Goal: Task Accomplishment & Management: Manage account settings

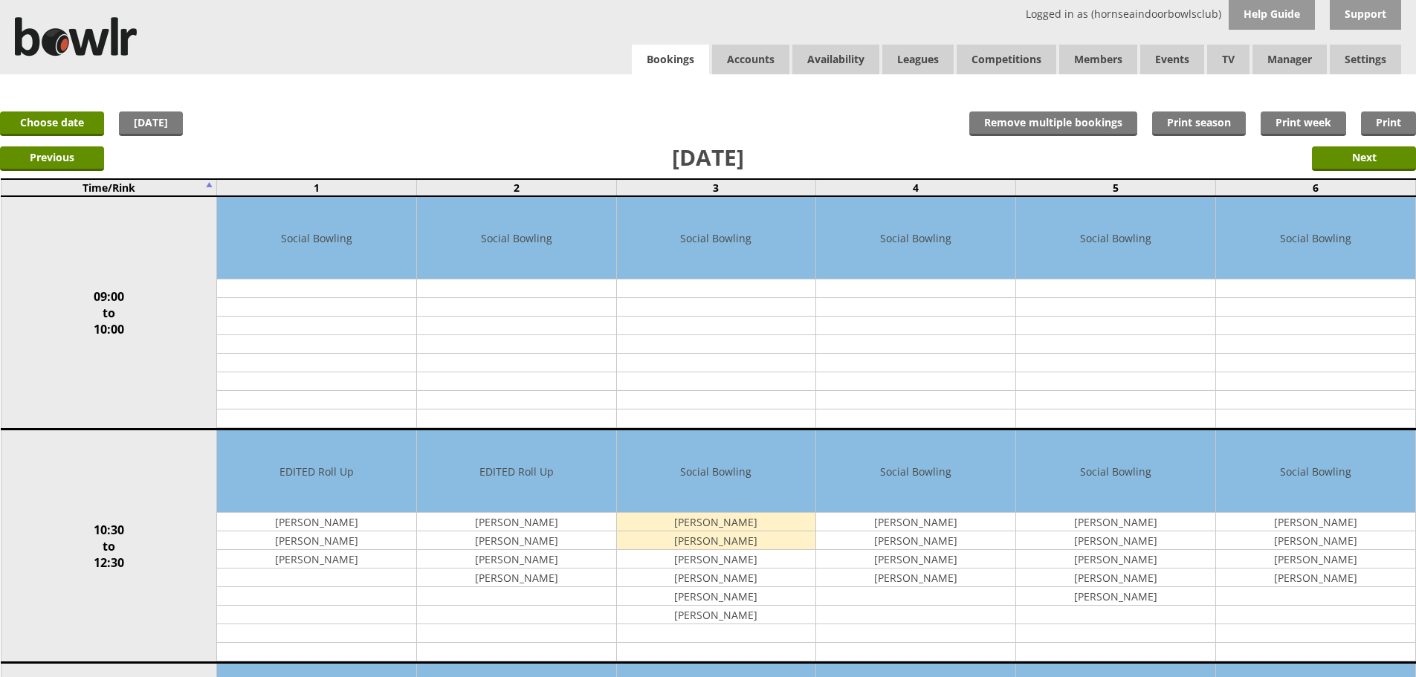
click at [674, 55] on link "Bookings" at bounding box center [670, 60] width 77 height 30
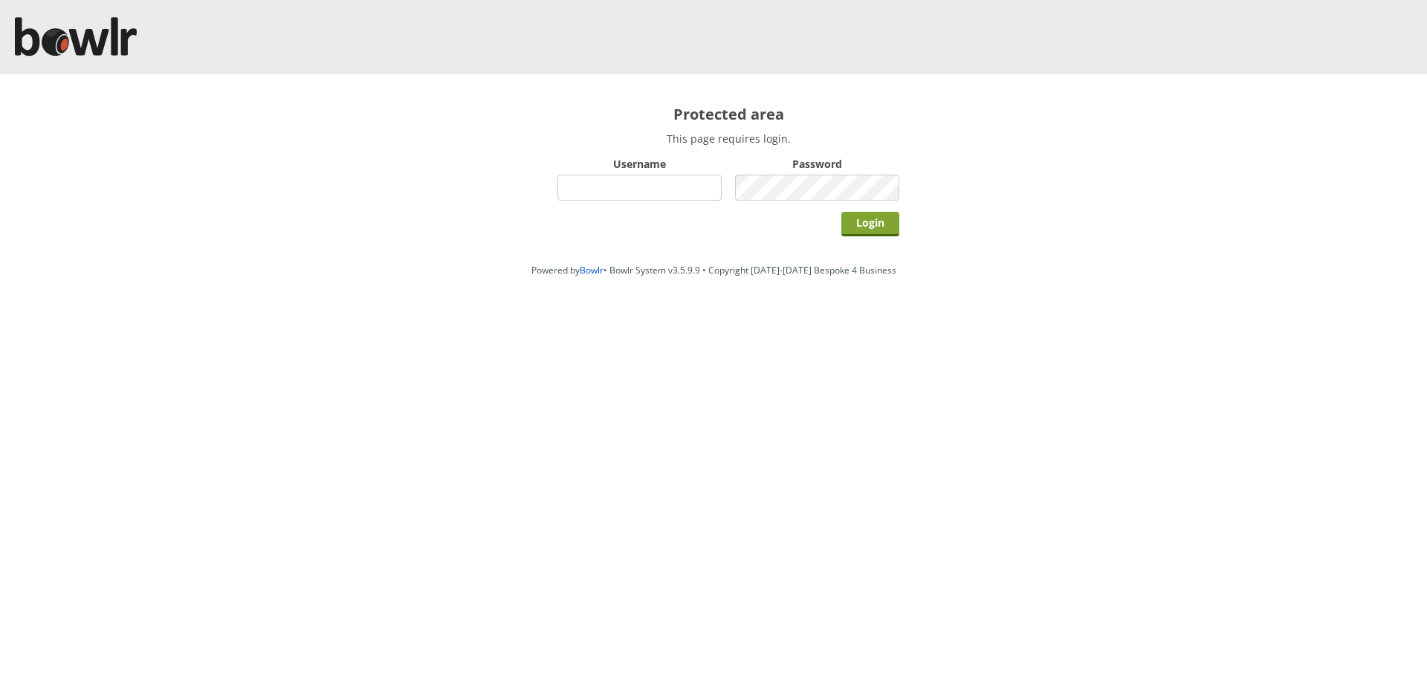
type input "hornseaindoorbowlsclub"
click at [877, 219] on input "Login" at bounding box center [871, 224] width 58 height 25
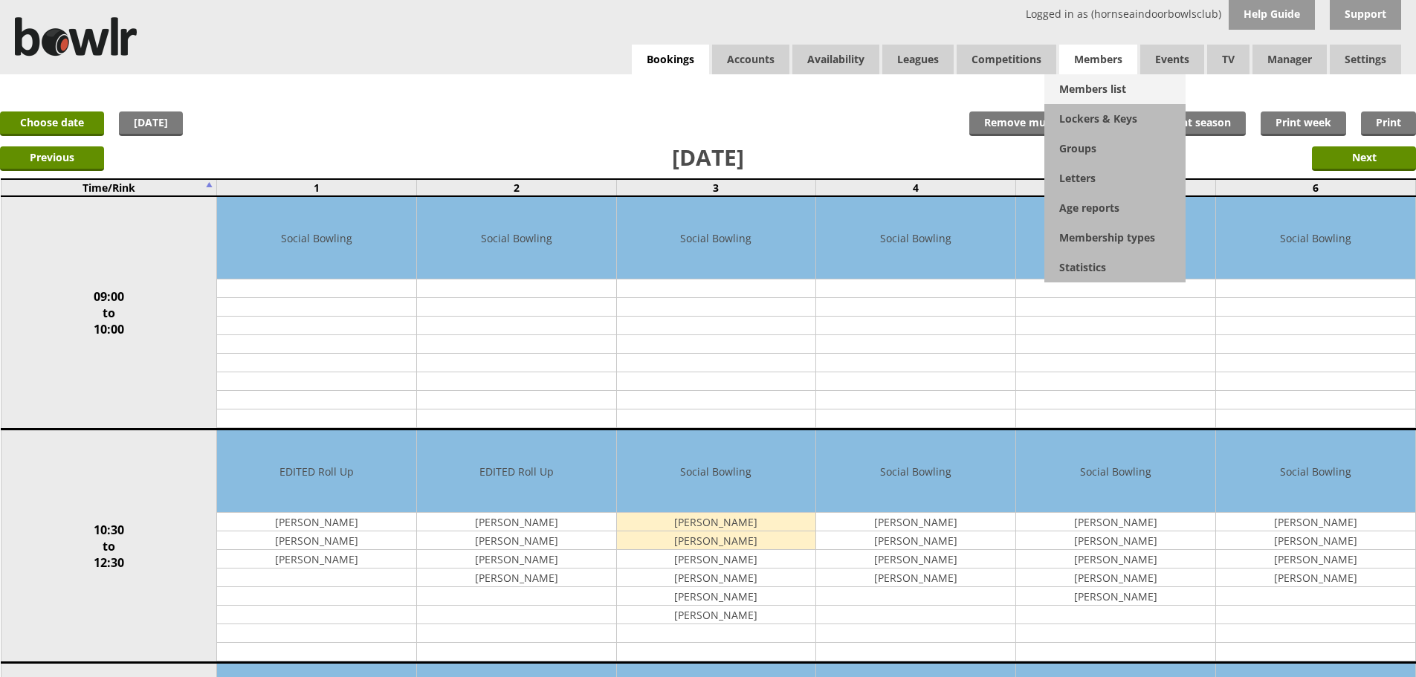
click at [1079, 100] on link "Members list" at bounding box center [1115, 89] width 141 height 30
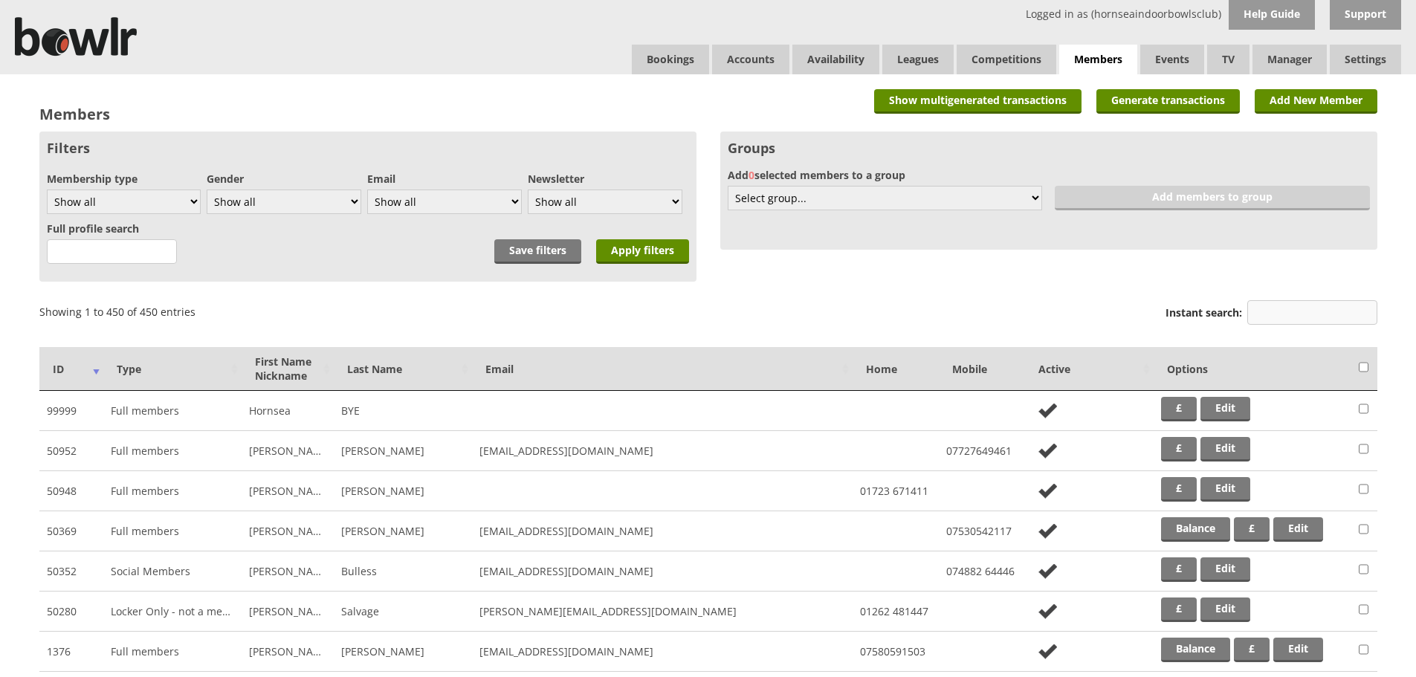
click at [1278, 314] on input "Instant search:" at bounding box center [1313, 312] width 130 height 25
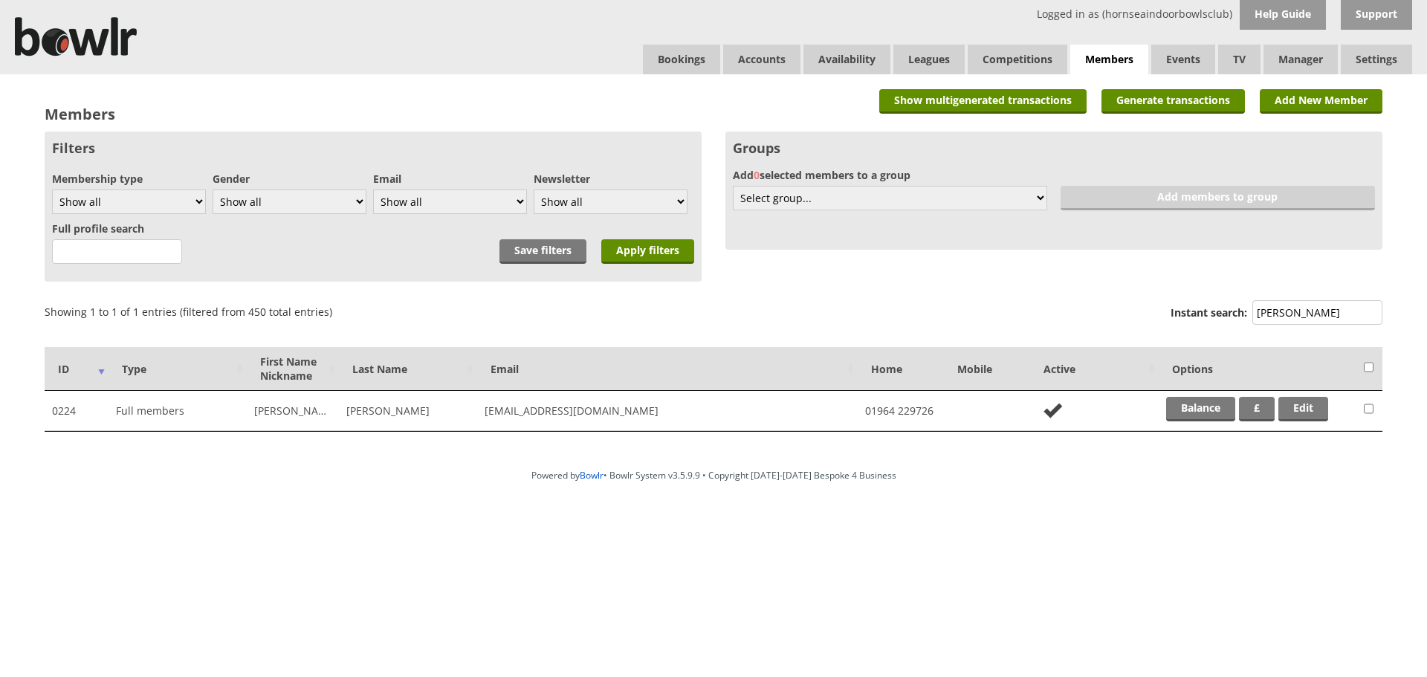
type input "curt"
click at [1193, 424] on td "Balance £ Edit" at bounding box center [1258, 411] width 198 height 40
click at [1193, 419] on td "Balance £ Edit" at bounding box center [1258, 411] width 198 height 40
click at [1192, 418] on link "Balance" at bounding box center [1201, 409] width 69 height 25
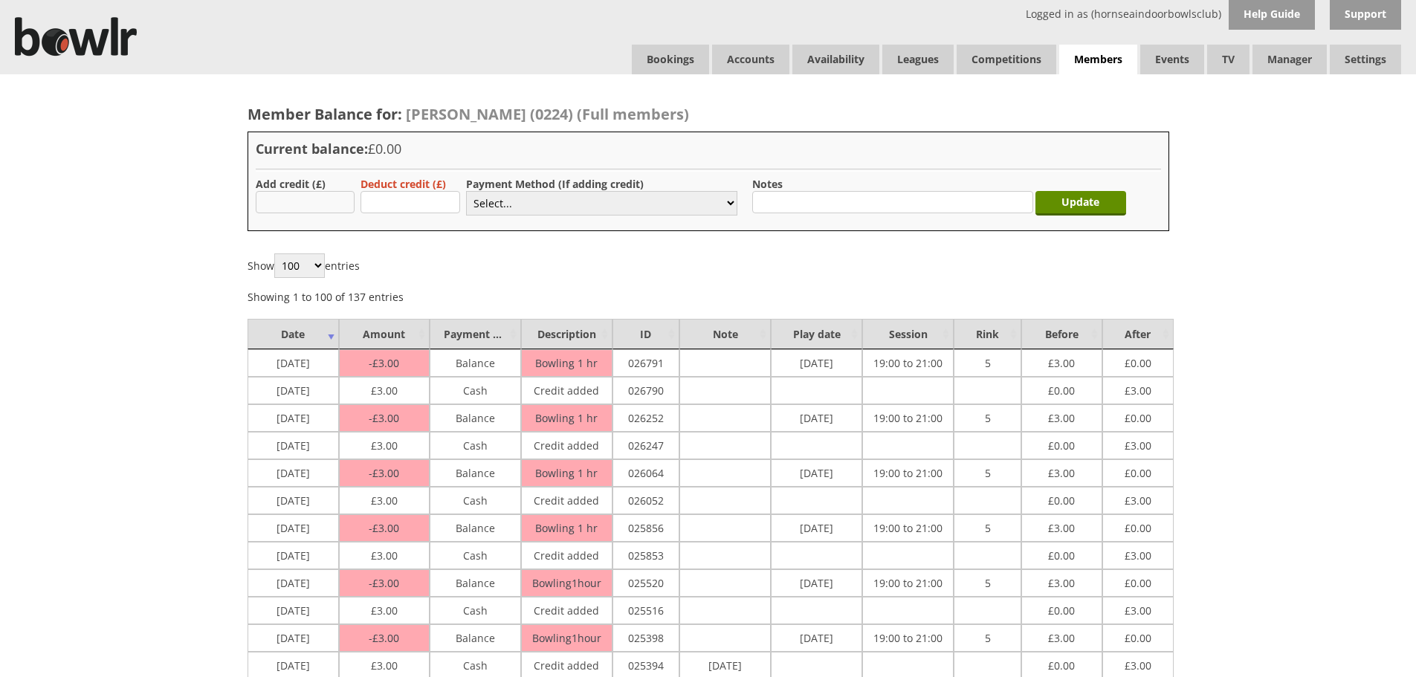
click at [324, 201] on input "text" at bounding box center [306, 202] width 100 height 22
click at [341, 210] on input "text" at bounding box center [306, 202] width 100 height 22
type input "3.00"
click at [491, 208] on select "Select... Cash Card Cheque Bank Transfer Other Member Card Gift Voucher Balance" at bounding box center [601, 203] width 271 height 25
select select "1"
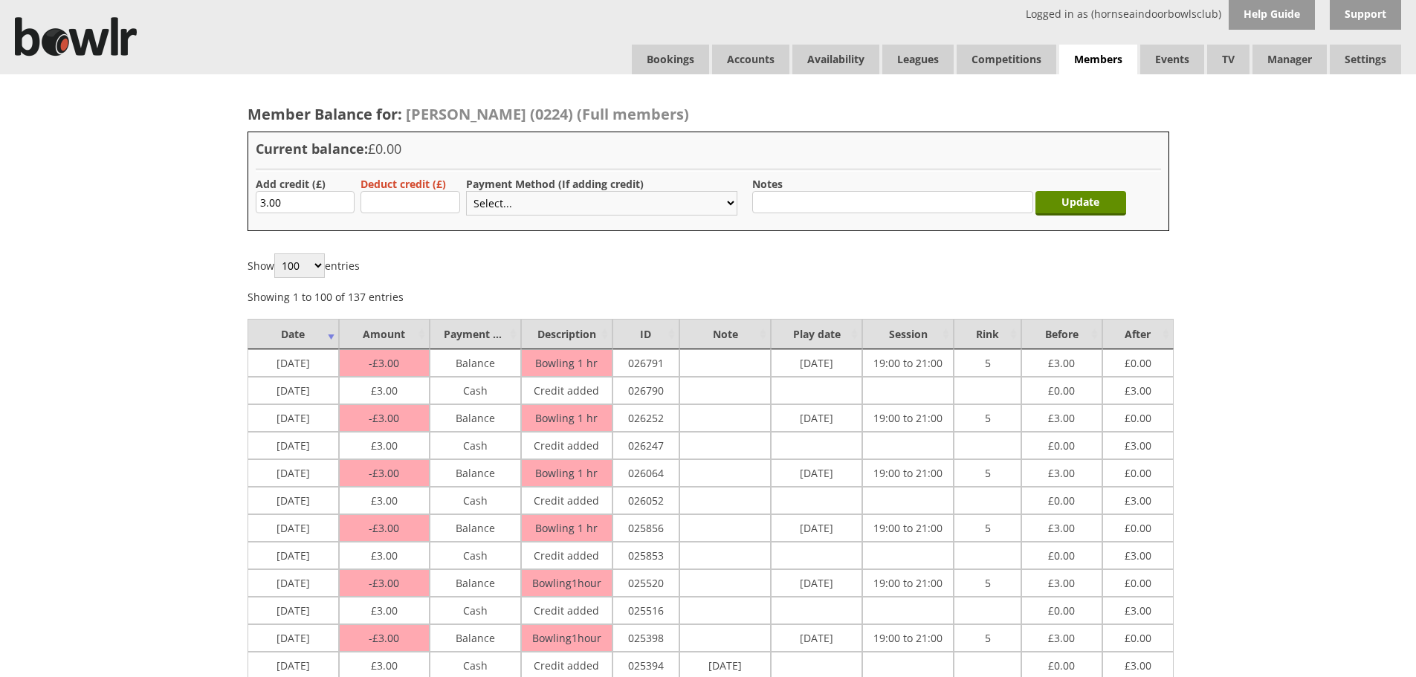
click at [466, 191] on select "Select... Cash Card Cheque Bank Transfer Other Member Card Gift Voucher Balance" at bounding box center [601, 203] width 271 height 25
click at [1099, 216] on div "Update" at bounding box center [1084, 200] width 91 height 46
click at [1094, 202] on input "Update" at bounding box center [1081, 203] width 91 height 25
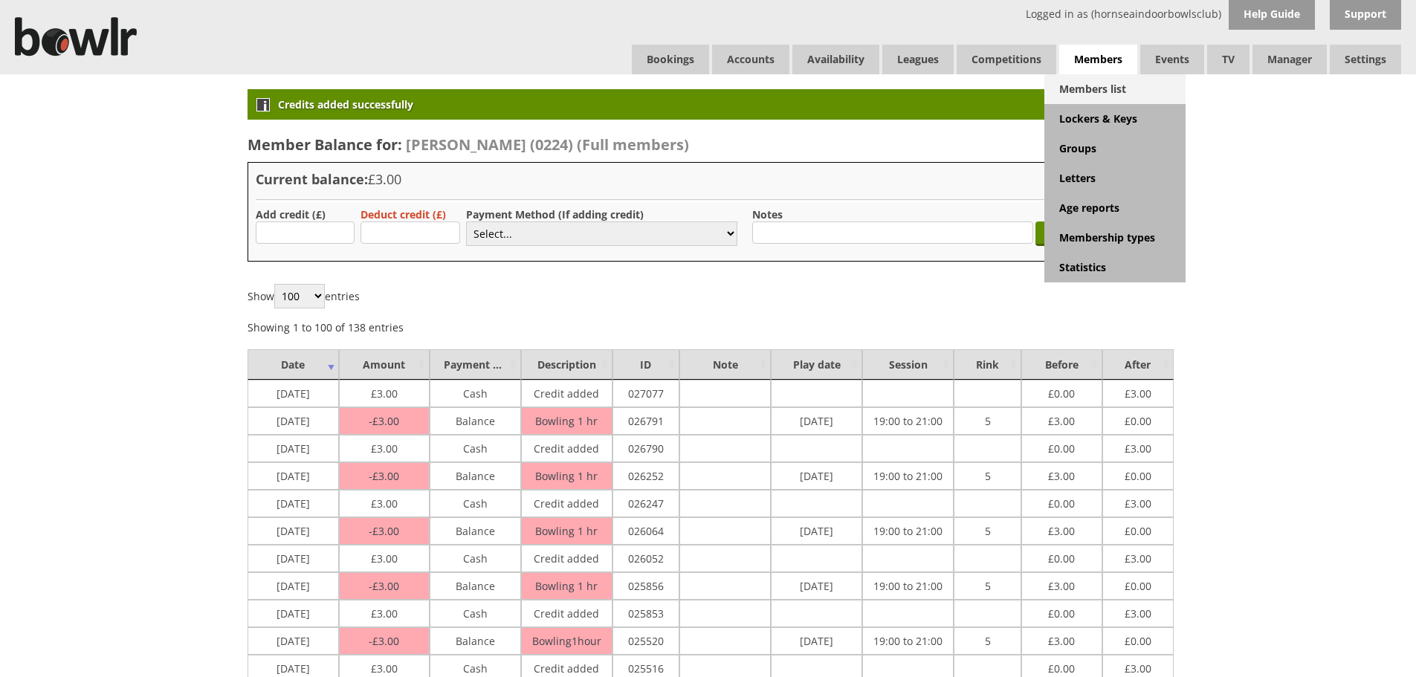
click at [1097, 81] on link "Members list" at bounding box center [1115, 89] width 141 height 30
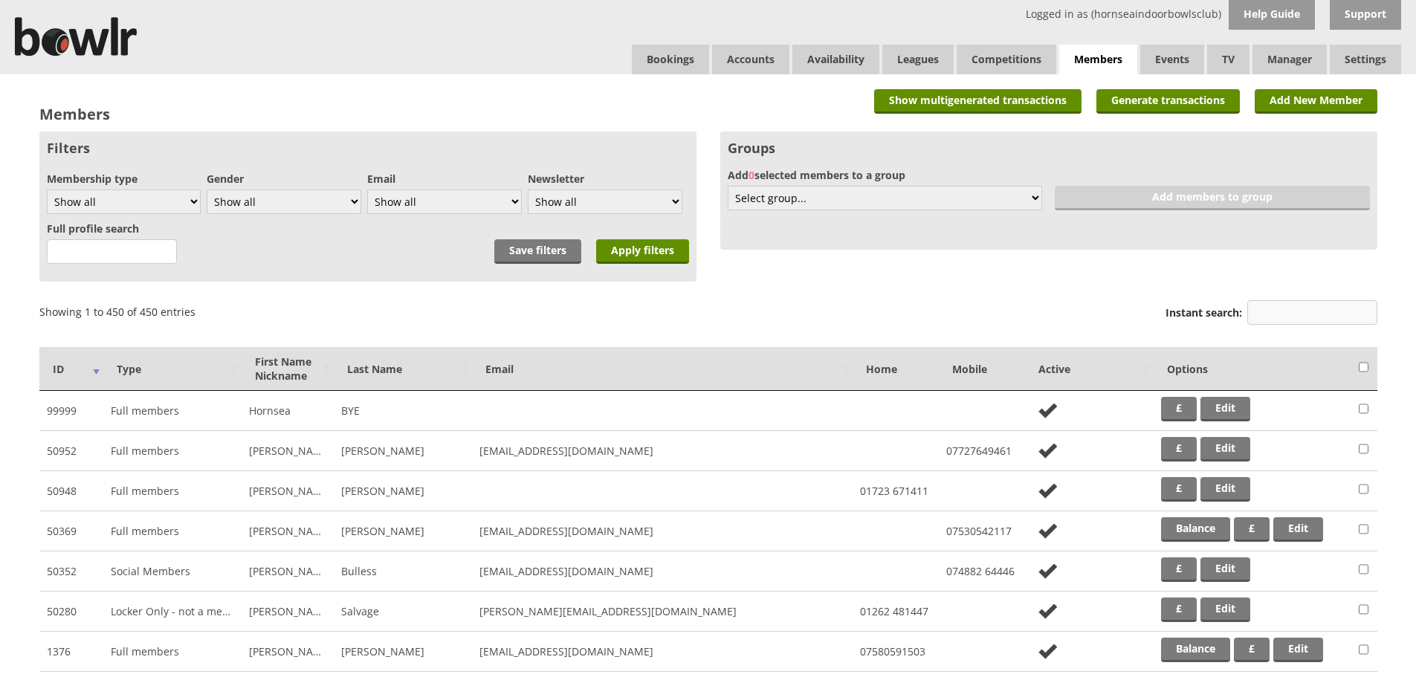
click at [1290, 303] on input "Instant search:" at bounding box center [1313, 312] width 130 height 25
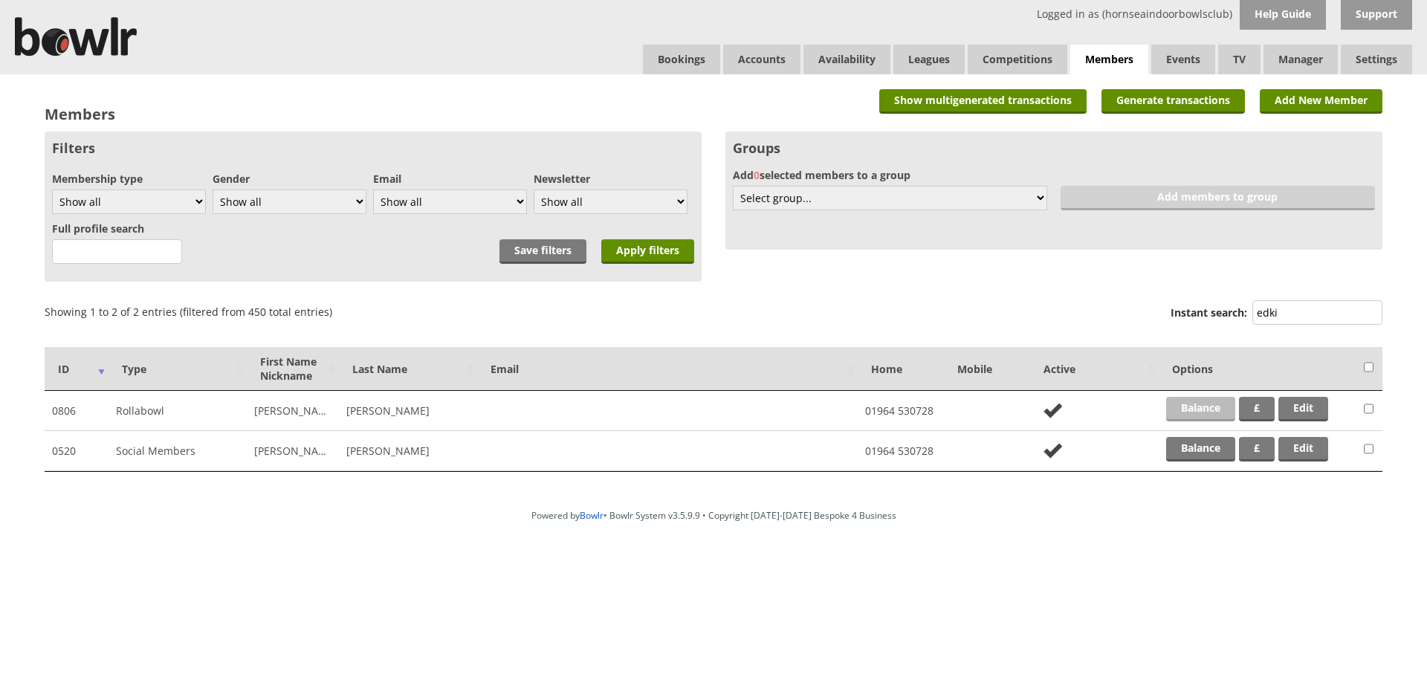
type input "edki"
click at [1213, 402] on link "Balance" at bounding box center [1201, 409] width 69 height 25
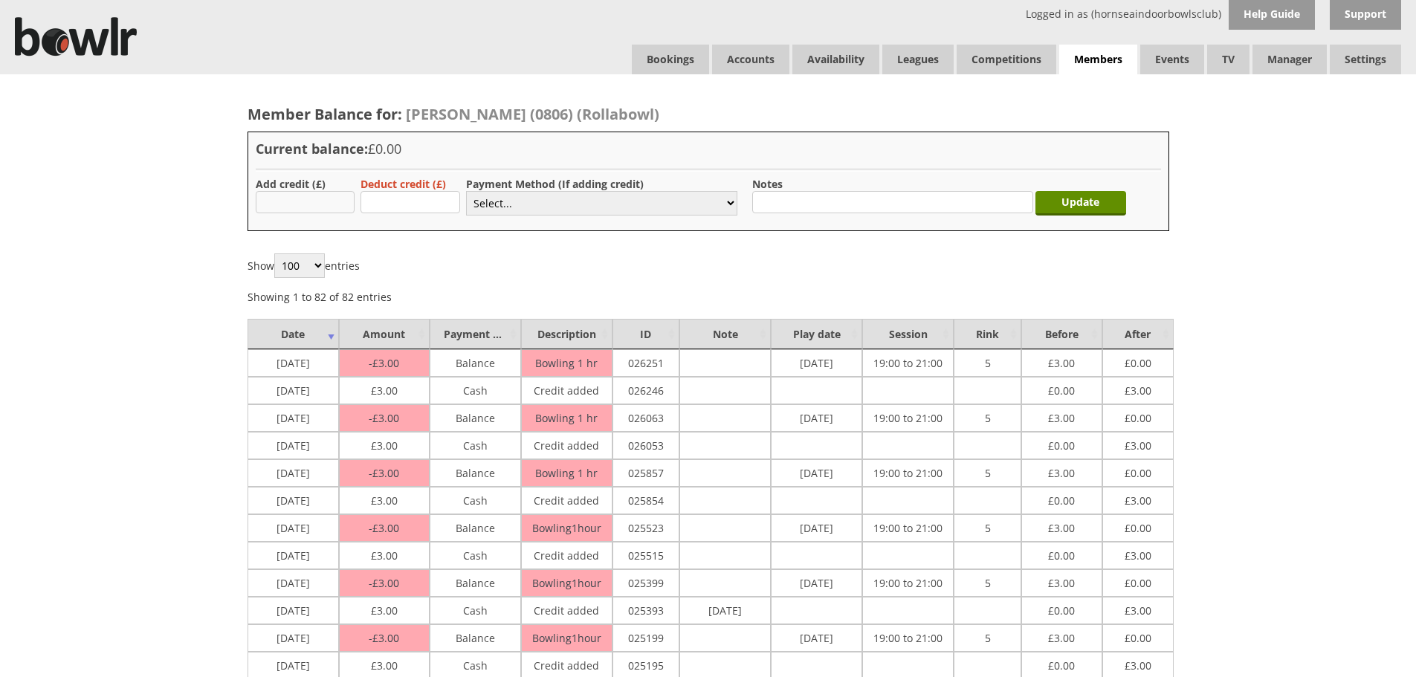
click at [347, 199] on input "text" at bounding box center [306, 202] width 100 height 22
type input "3.00"
click at [474, 204] on select "Select... Cash Card Cheque Bank Transfer Other Member Card Gift Voucher Balance" at bounding box center [601, 203] width 271 height 25
select select "1"
click at [466, 191] on select "Select... Cash Card Cheque Bank Transfer Other Member Card Gift Voucher Balance" at bounding box center [601, 203] width 271 height 25
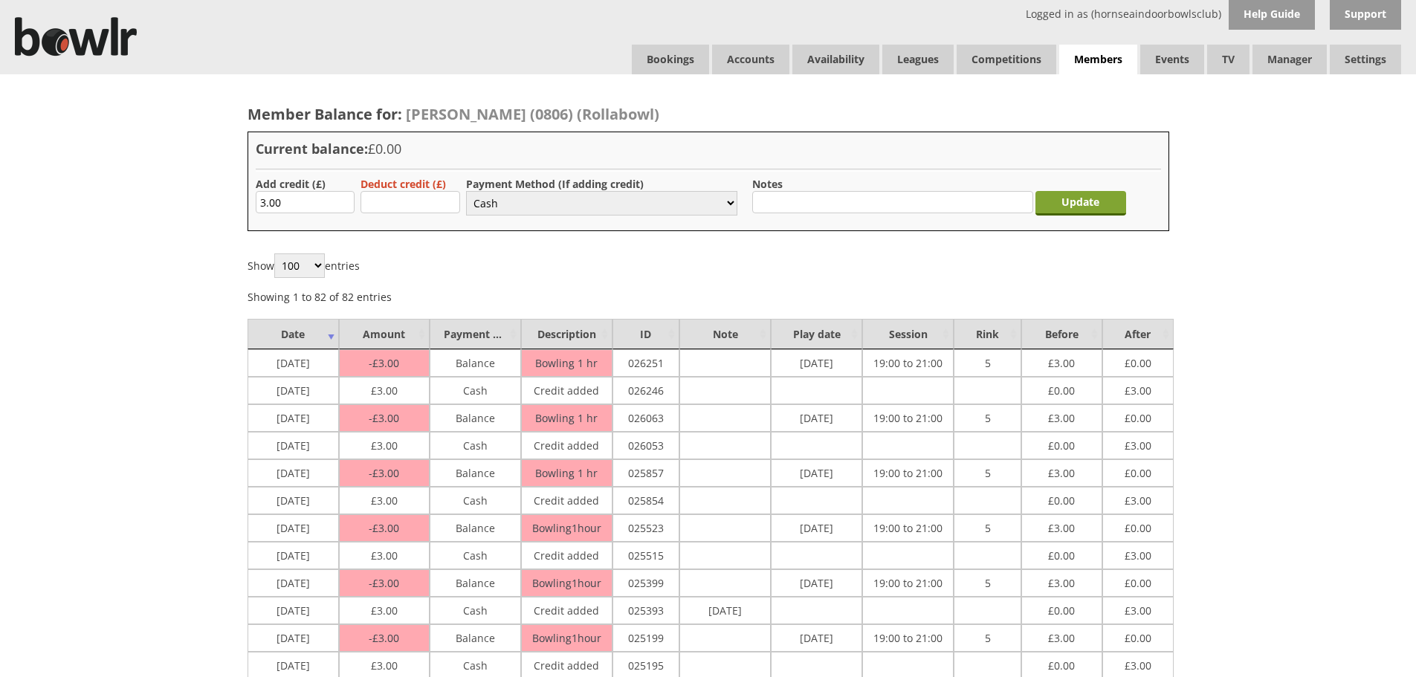
click at [1098, 206] on input "Update" at bounding box center [1081, 203] width 91 height 25
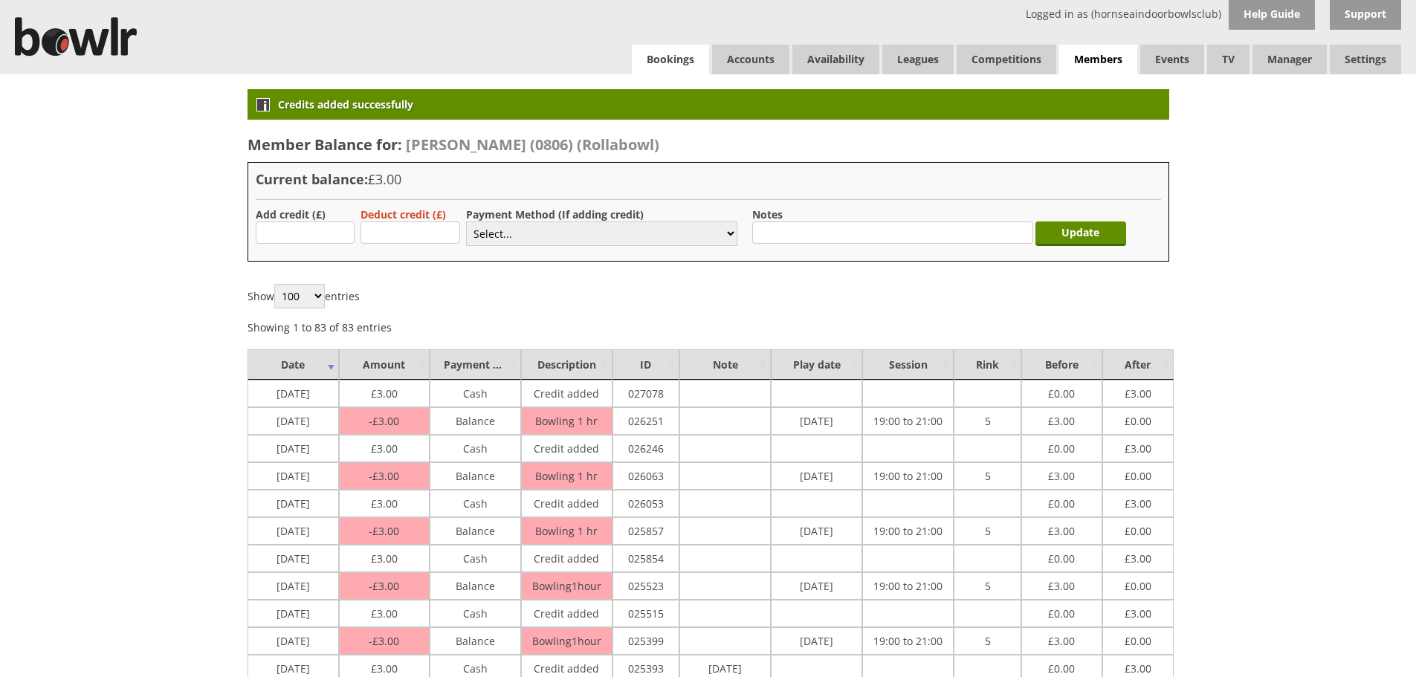
click at [678, 64] on link "Bookings" at bounding box center [670, 60] width 77 height 30
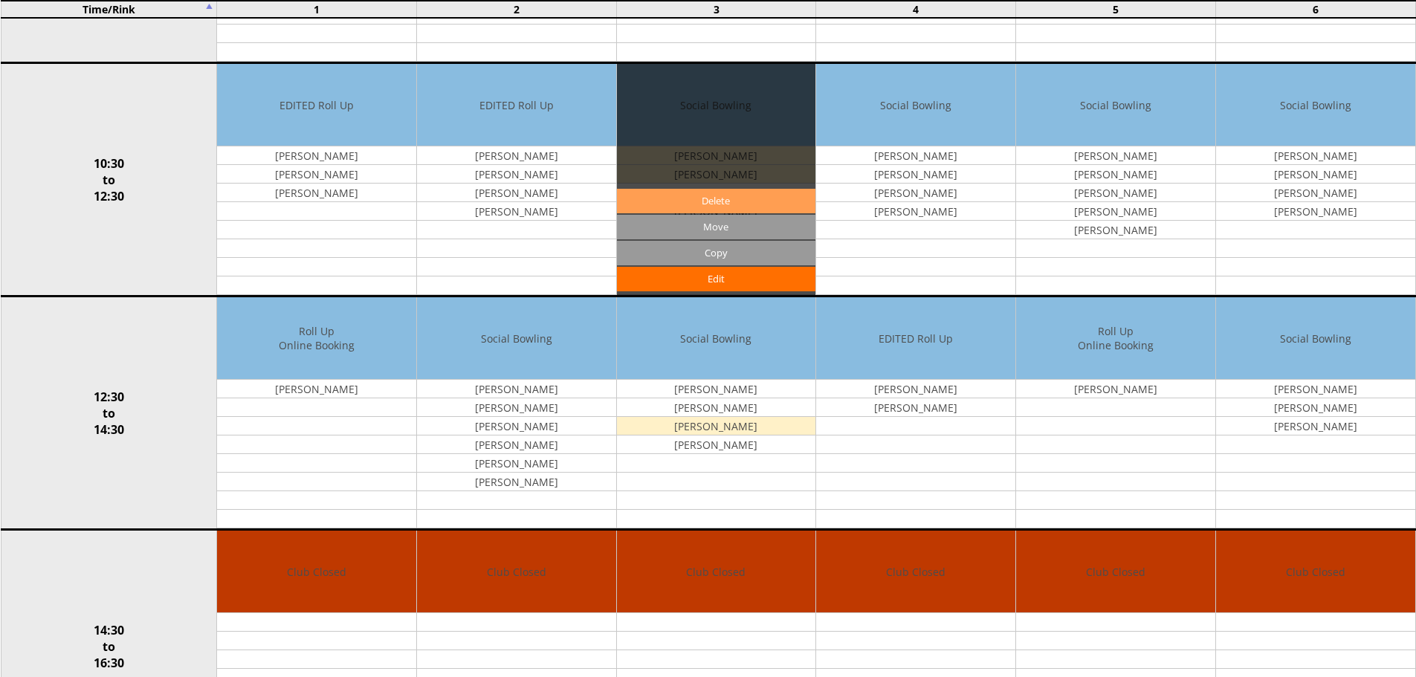
scroll to position [372, 0]
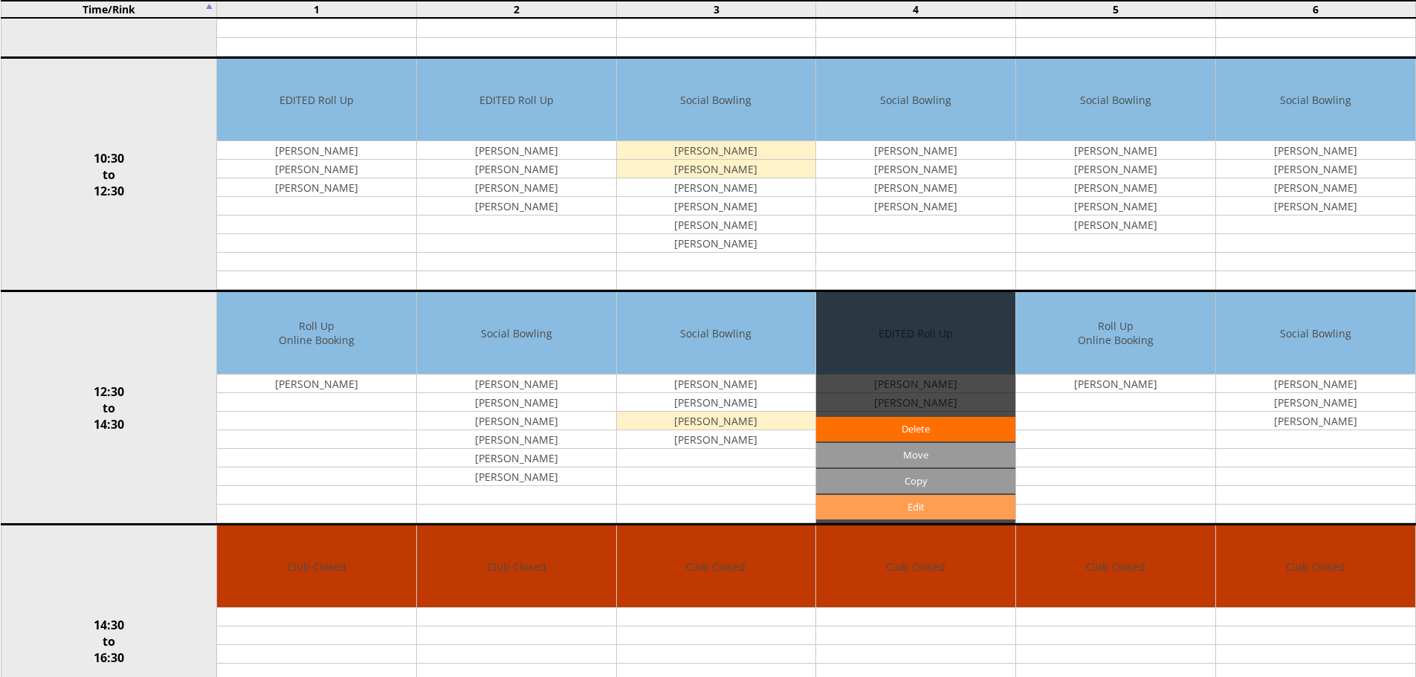
click at [871, 509] on link "Edit" at bounding box center [915, 507] width 199 height 25
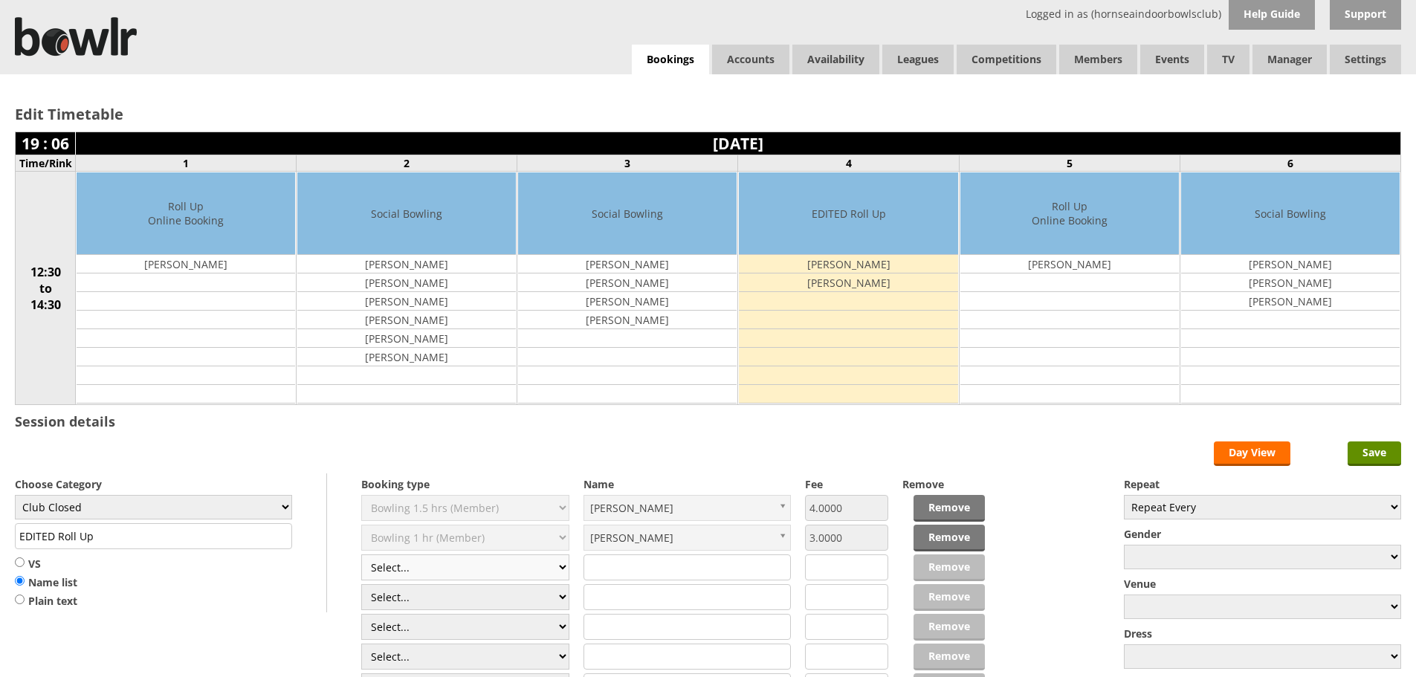
click at [550, 571] on select "Select... Club Competition (Member) Club Competition (Visitor) National (Member…" at bounding box center [465, 568] width 208 height 26
select select "1_54"
click at [361, 555] on select "Select... Club Competition (Member) Club Competition (Visitor) National (Member…" at bounding box center [465, 568] width 208 height 26
type input "Club Closed"
type input "3.0000"
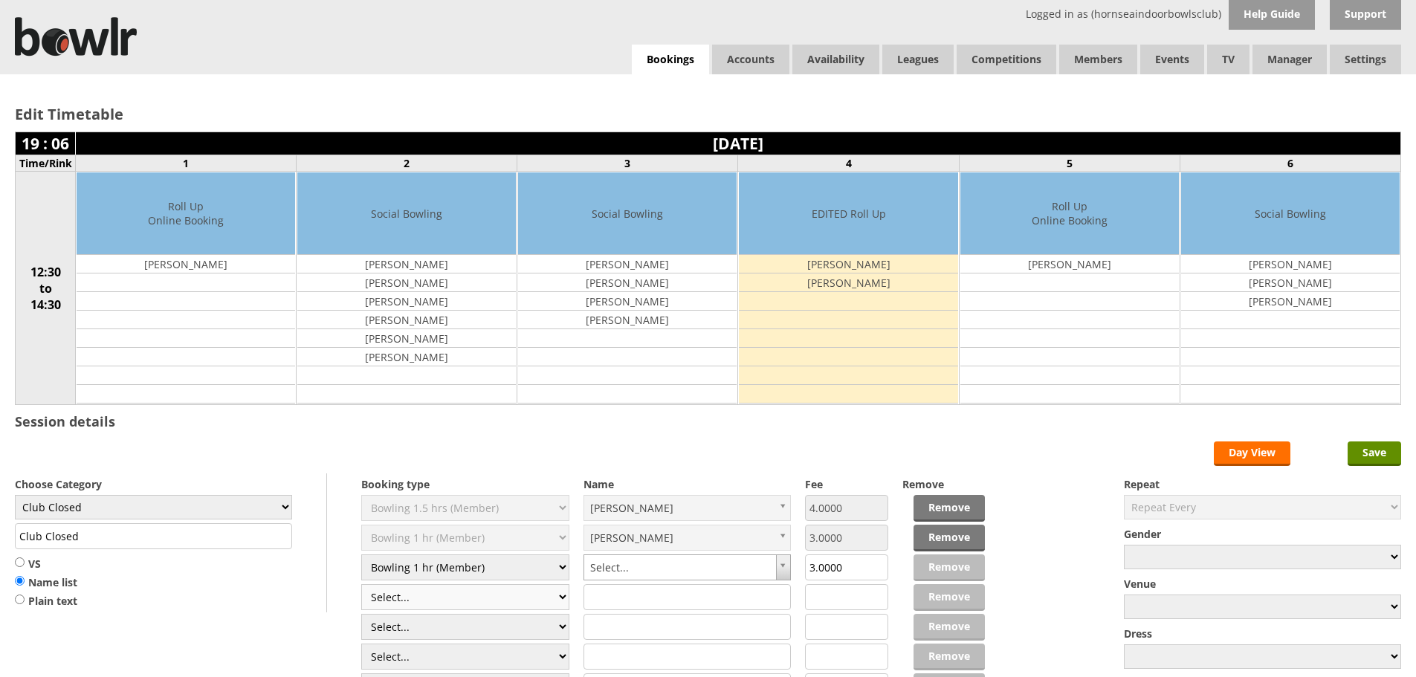
click at [473, 596] on select "Select... Club Competition (Member) Club Competition (Visitor) National (Member…" at bounding box center [465, 597] width 208 height 26
select select "1_54"
click at [361, 584] on select "Select... Club Competition (Member) Club Competition (Visitor) National (Member…" at bounding box center [465, 597] width 208 height 26
type input "3.0000"
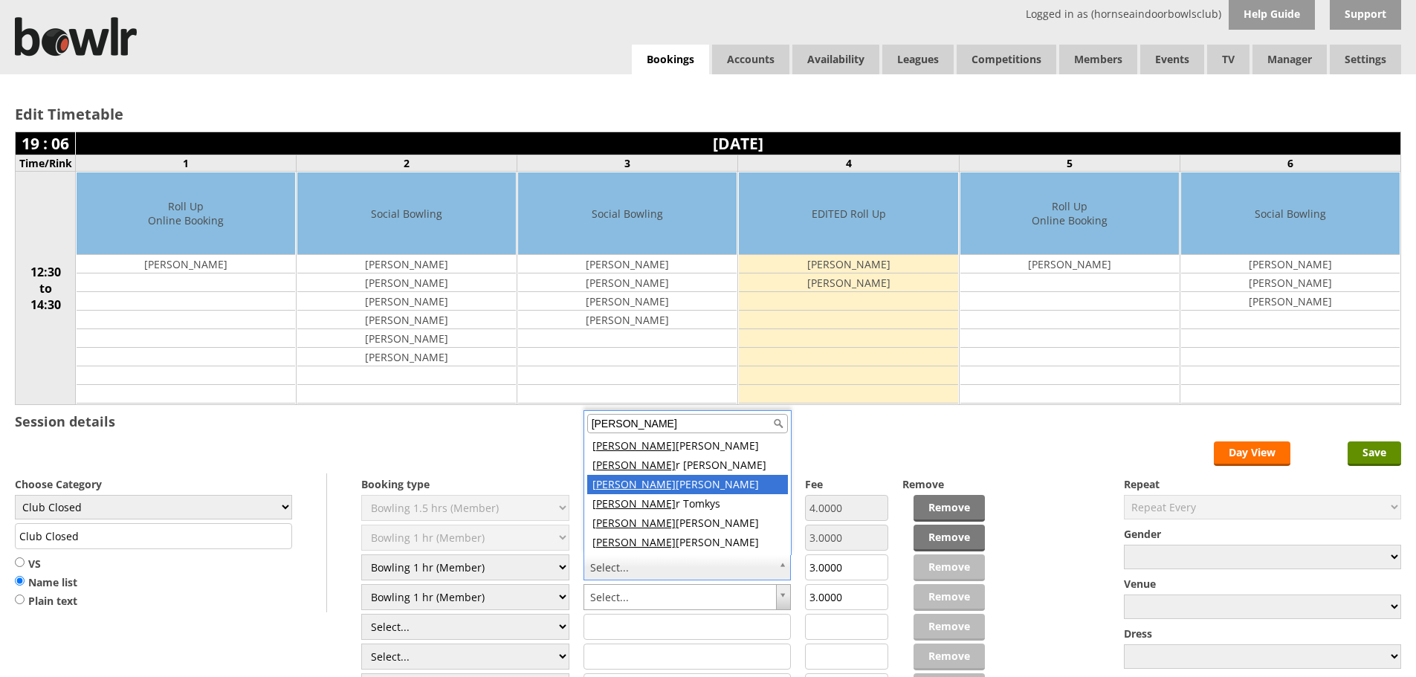
type input "pete"
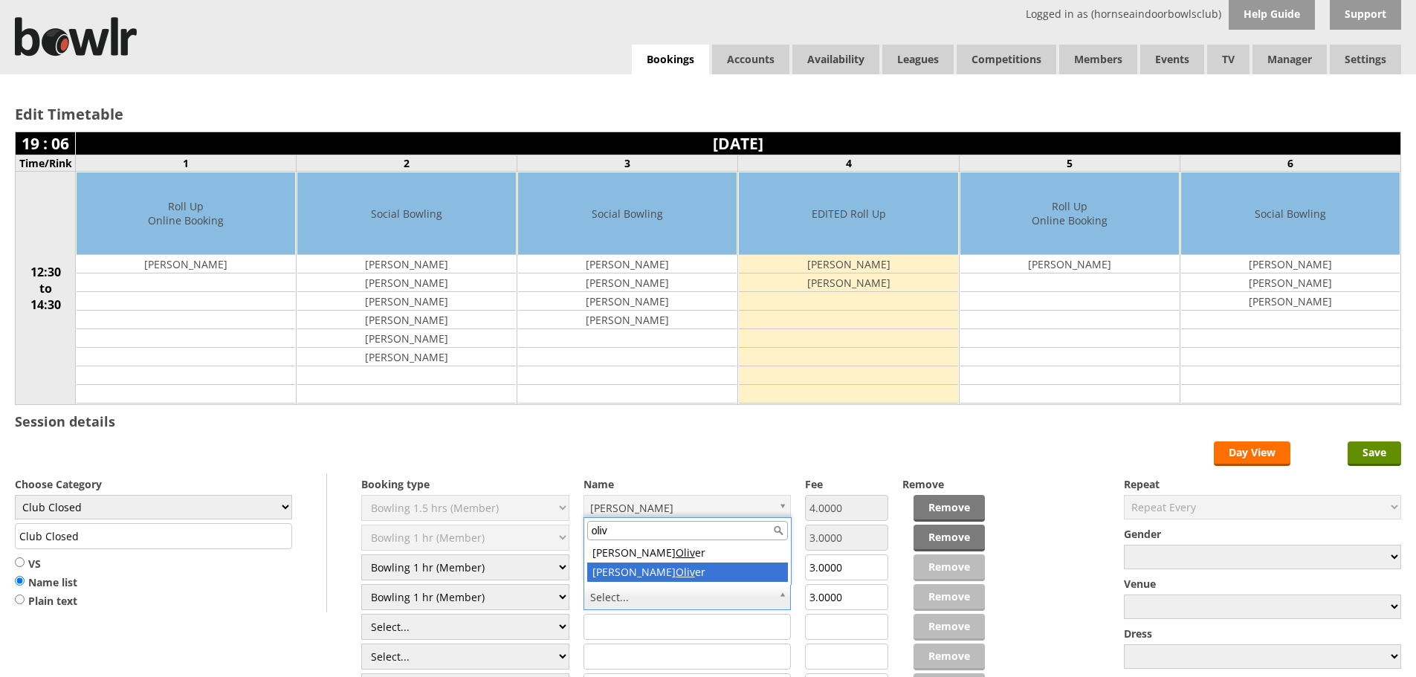
type input "oliv"
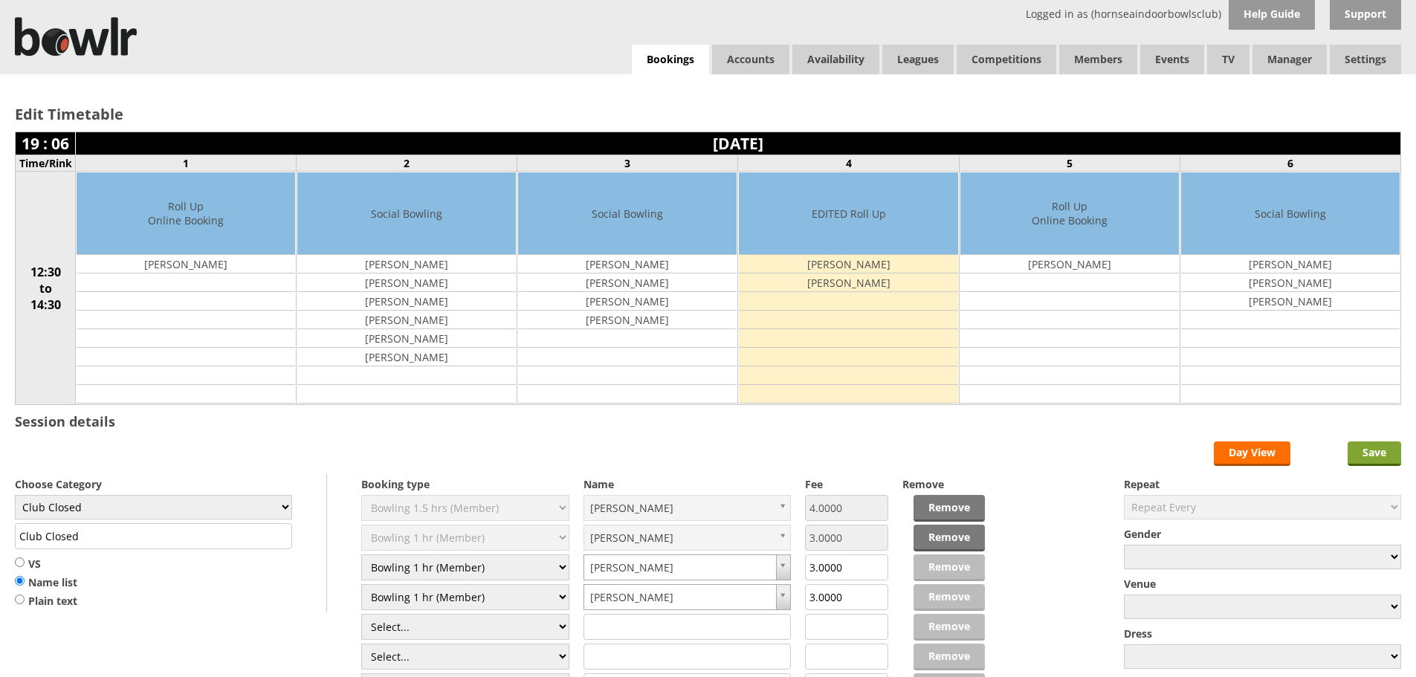
click at [1384, 445] on input "Save" at bounding box center [1375, 454] width 54 height 25
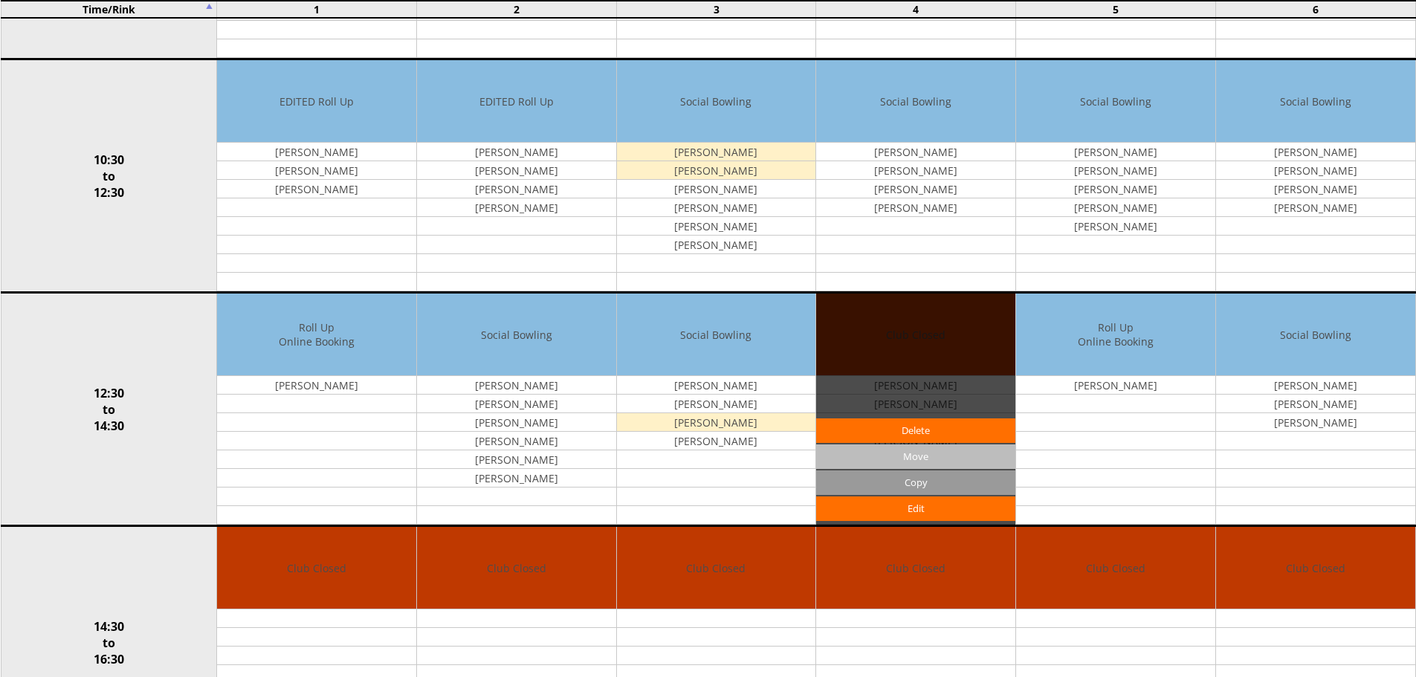
scroll to position [372, 0]
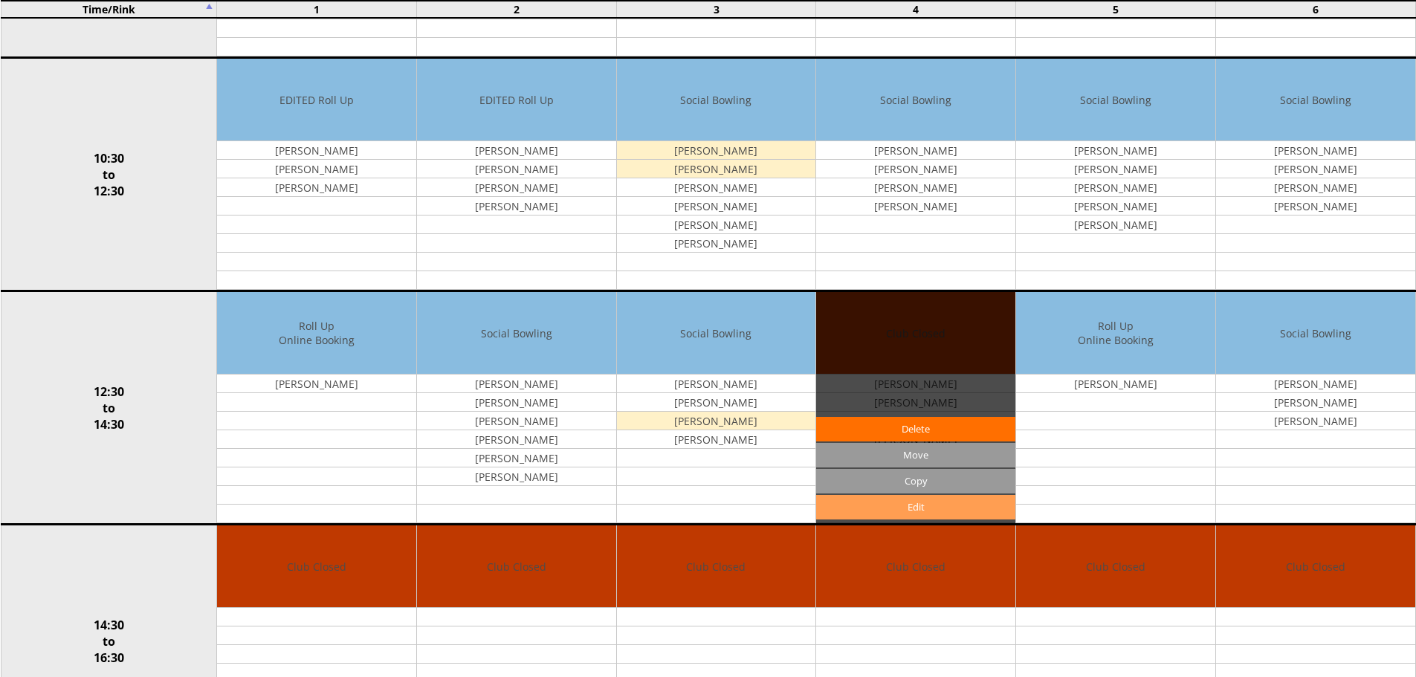
click at [895, 512] on link "Edit" at bounding box center [915, 507] width 199 height 25
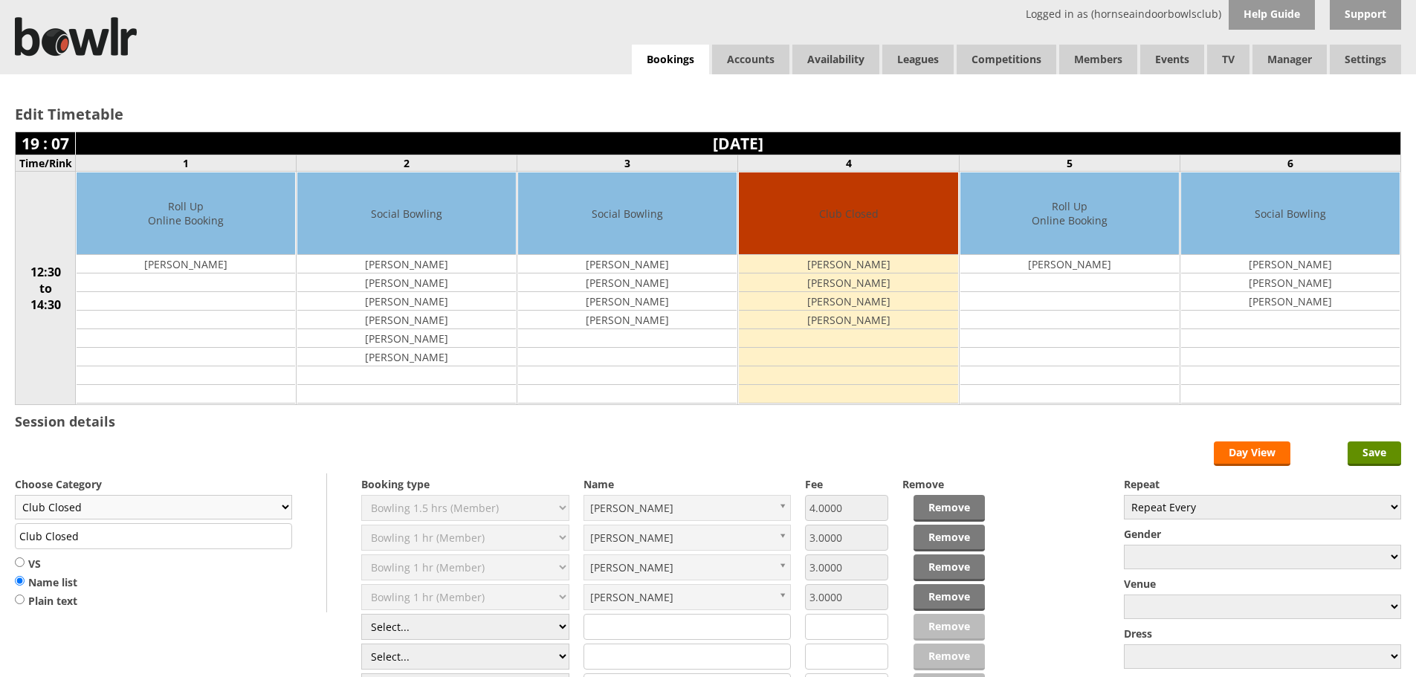
click at [259, 495] on select "Club Closed Singles League Triples League Pairs League Friendly Social Bowling …" at bounding box center [153, 507] width 277 height 25
select select "119"
click at [15, 495] on select "Club Closed Singles League Triples League Pairs League Friendly Social Bowling …" at bounding box center [153, 507] width 277 height 25
type input "Social Bowling"
click at [1362, 458] on input "Save" at bounding box center [1375, 454] width 54 height 25
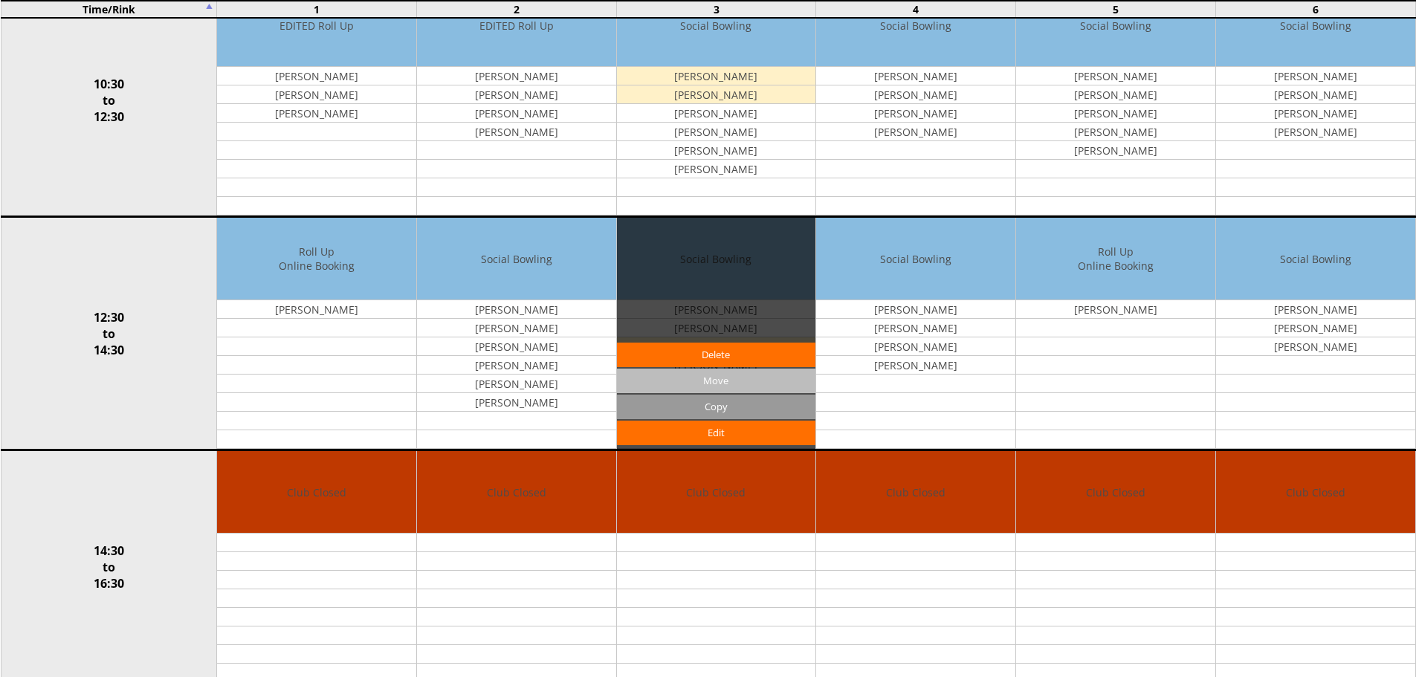
scroll to position [967, 0]
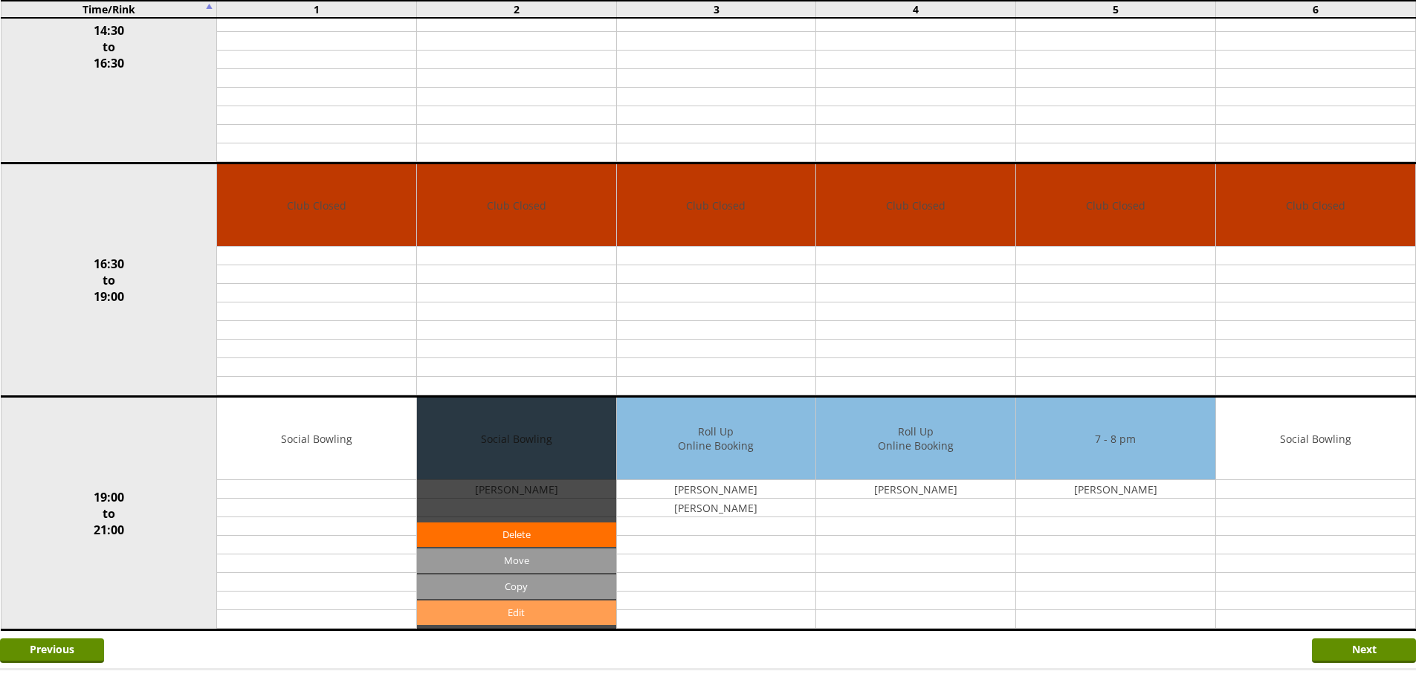
click at [543, 619] on link "Edit" at bounding box center [516, 613] width 199 height 25
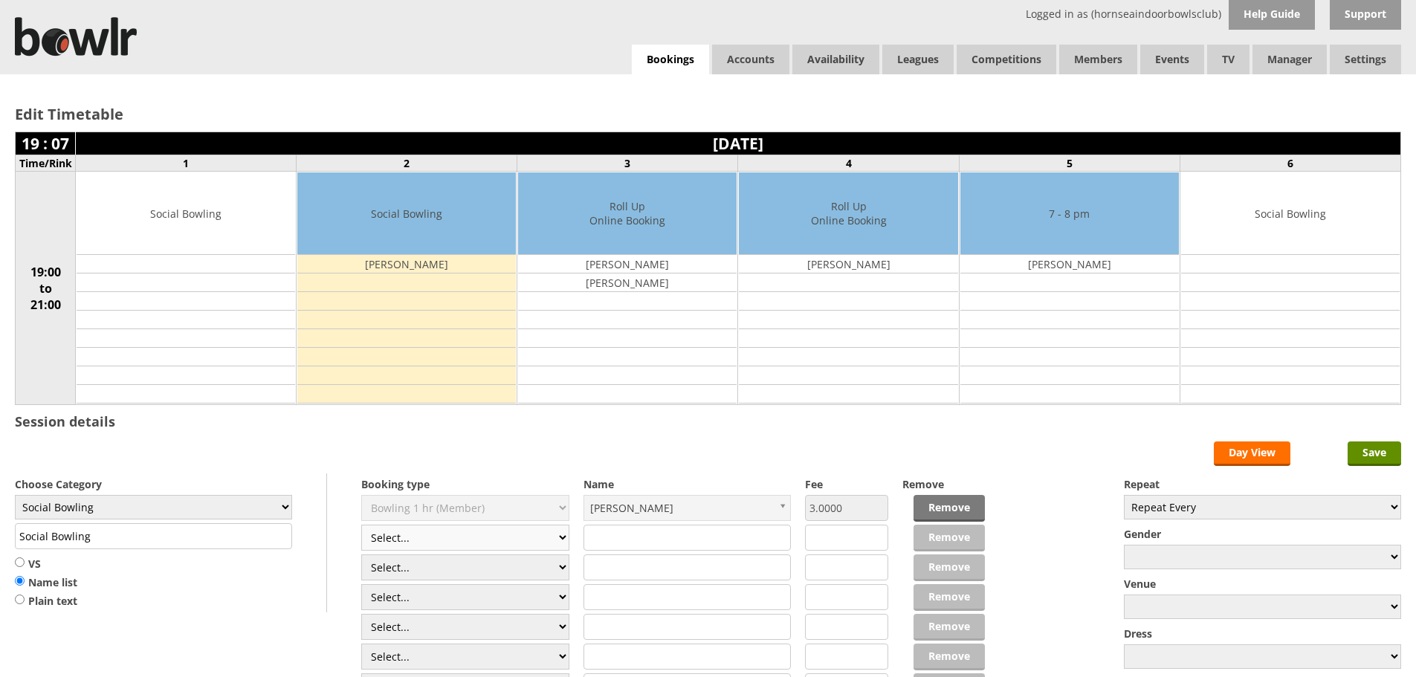
click at [442, 541] on select "Select... Club Competition (Member) Club Competition (Visitor) National (Member…" at bounding box center [465, 538] width 208 height 26
select select "1_54"
click at [361, 525] on select "Select... Club Competition (Member) Club Competition (Visitor) National (Member…" at bounding box center [465, 538] width 208 height 26
type input "3.0000"
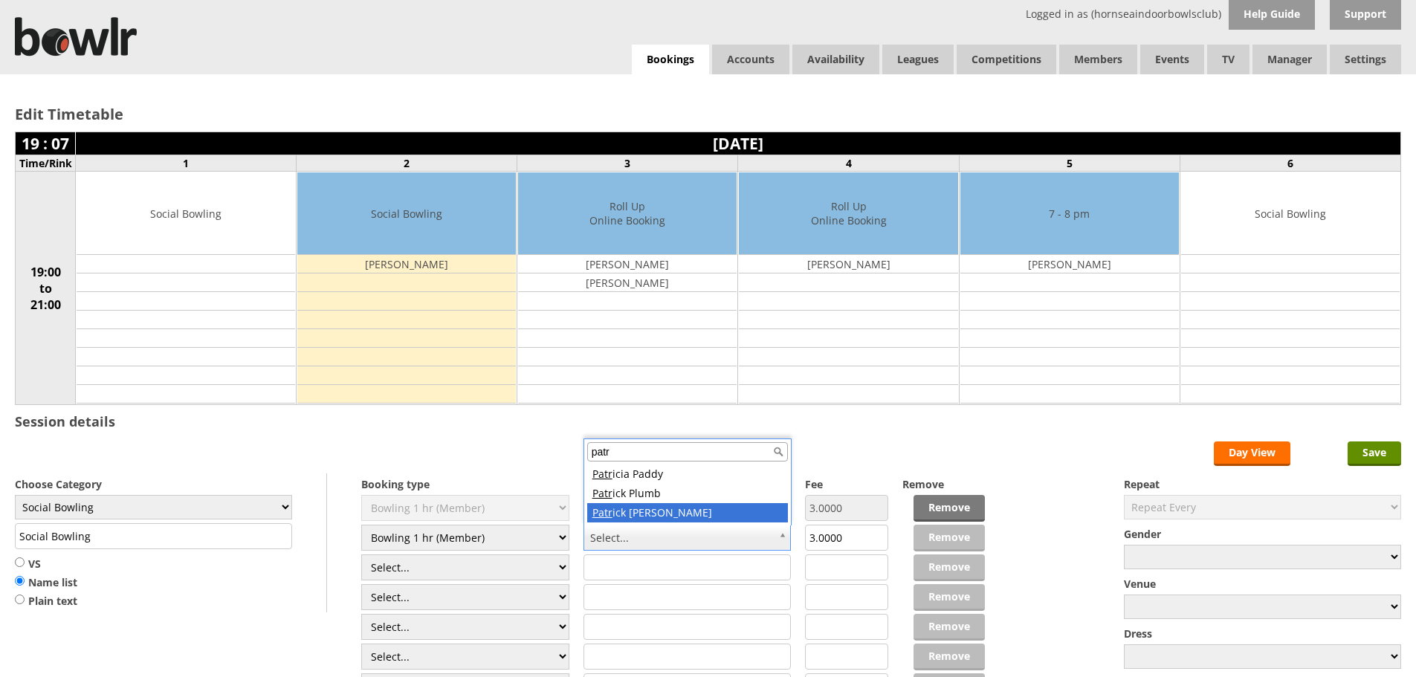
type input "patr"
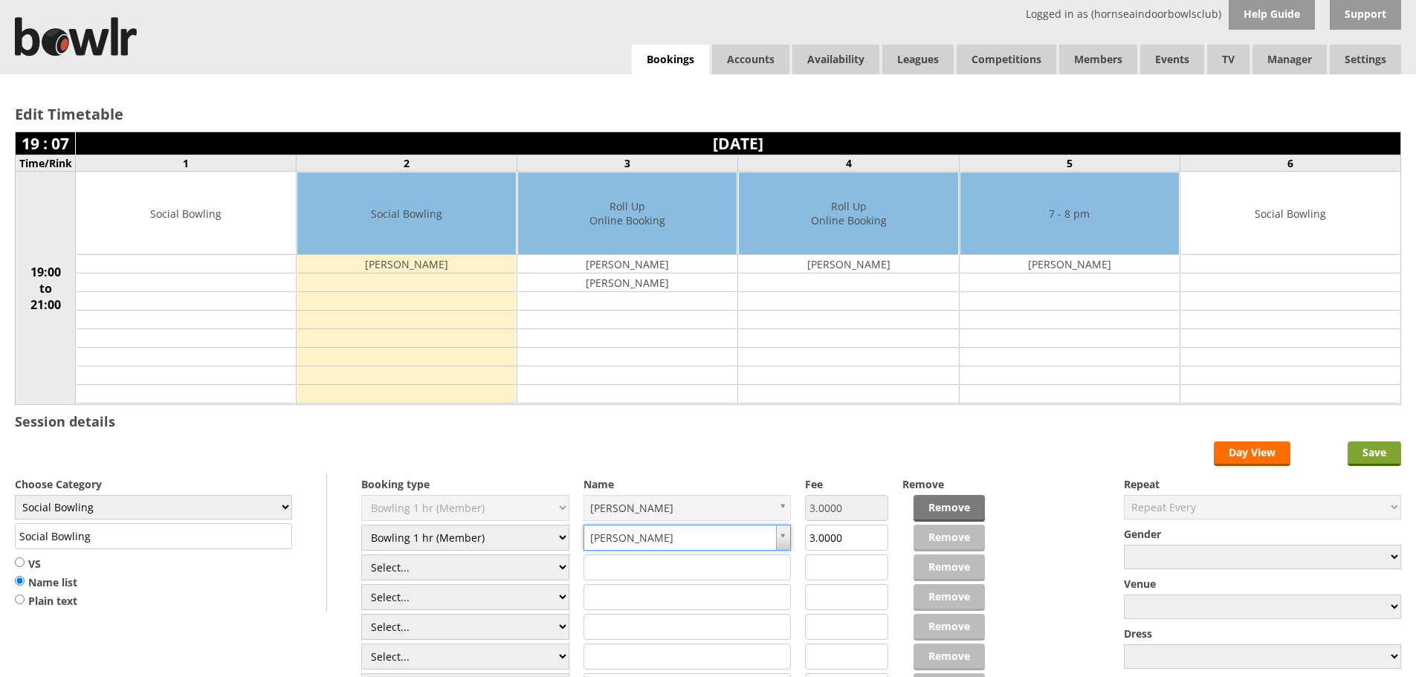
click at [1379, 452] on input "Save" at bounding box center [1375, 454] width 54 height 25
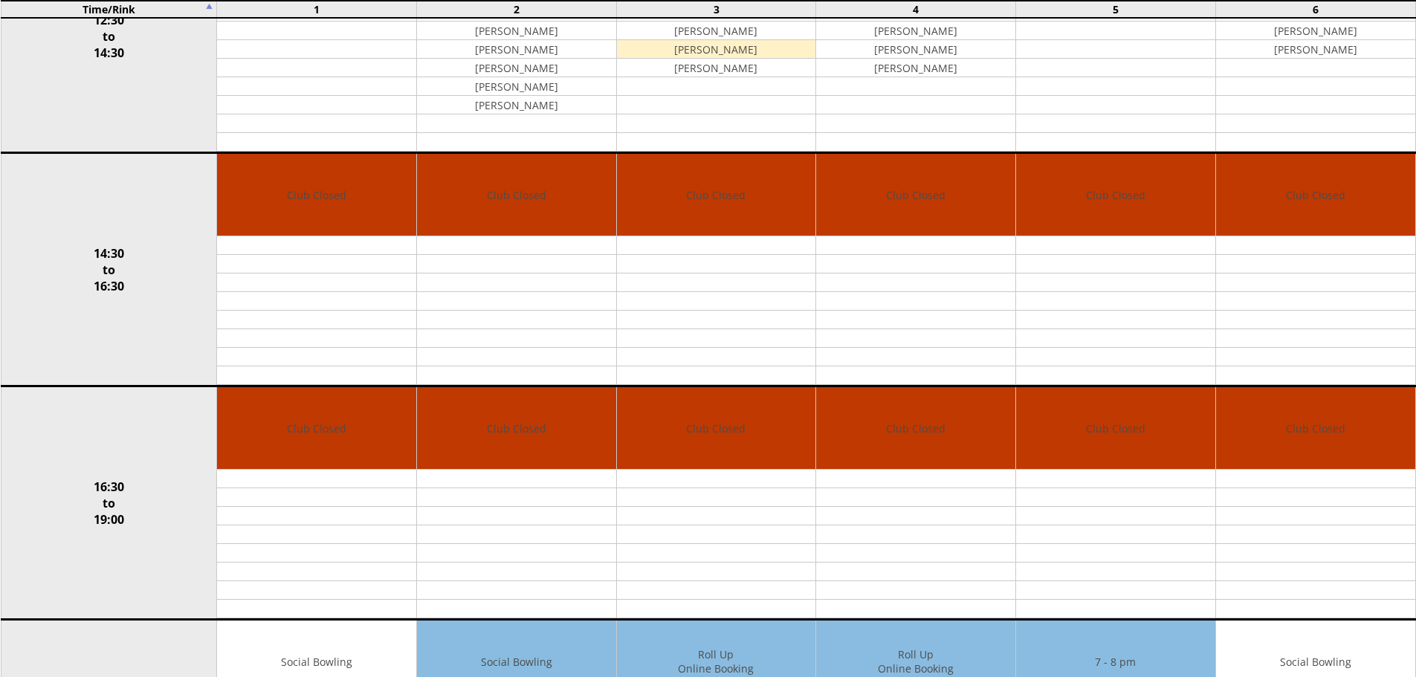
scroll to position [1064, 0]
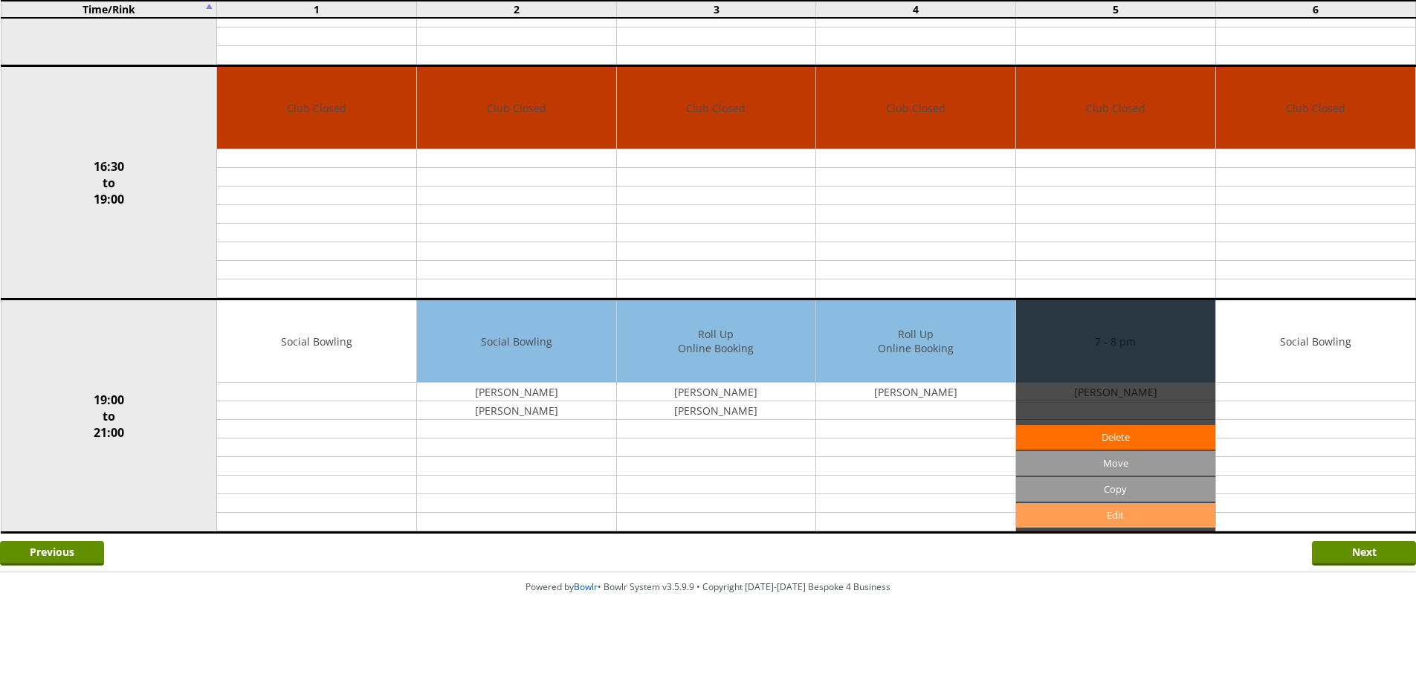
click at [1094, 525] on link "Edit" at bounding box center [1115, 515] width 199 height 25
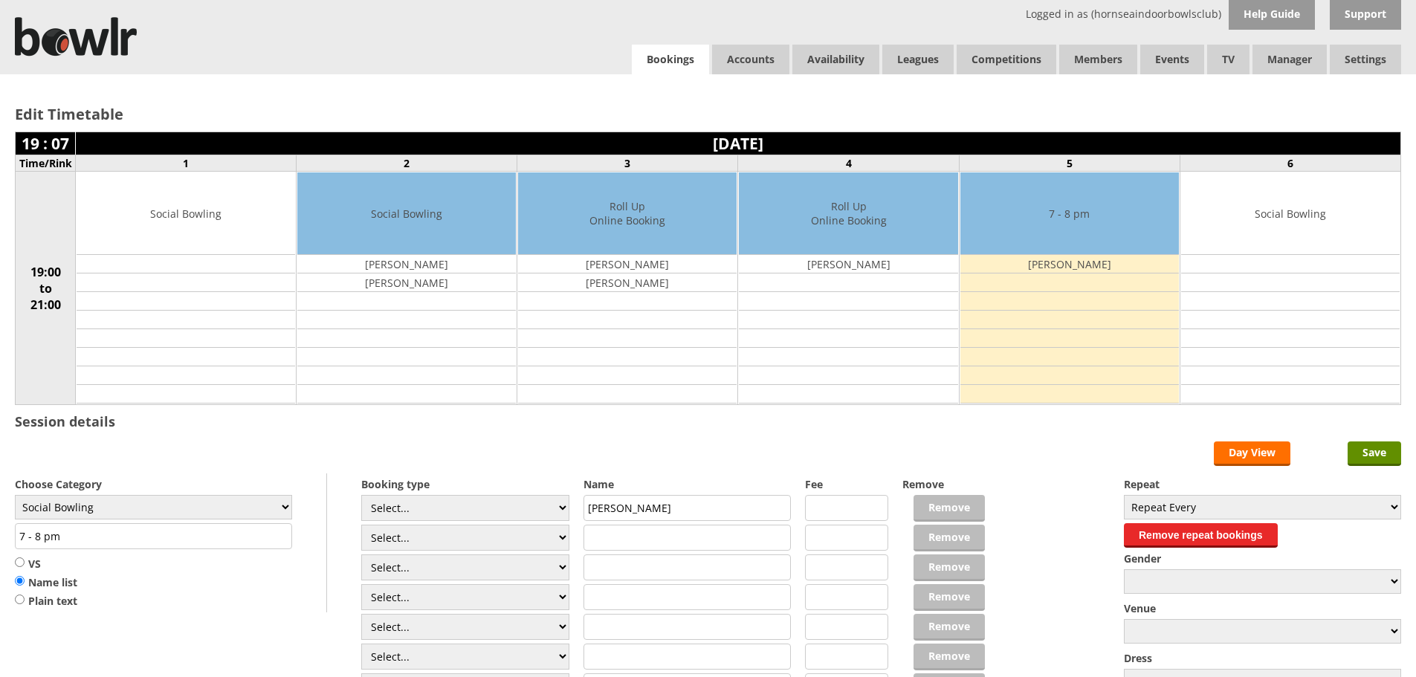
click at [663, 63] on link "Bookings" at bounding box center [670, 60] width 77 height 30
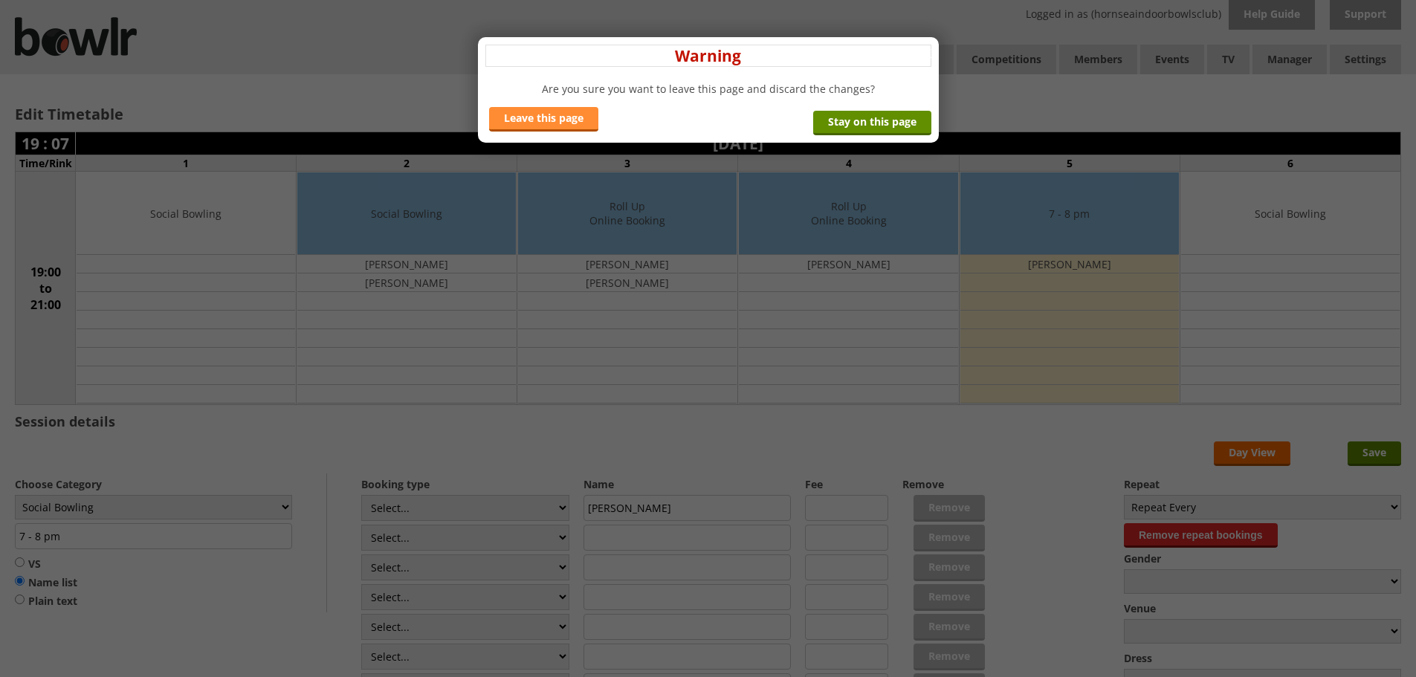
click at [540, 108] on link "Leave this page" at bounding box center [543, 119] width 109 height 25
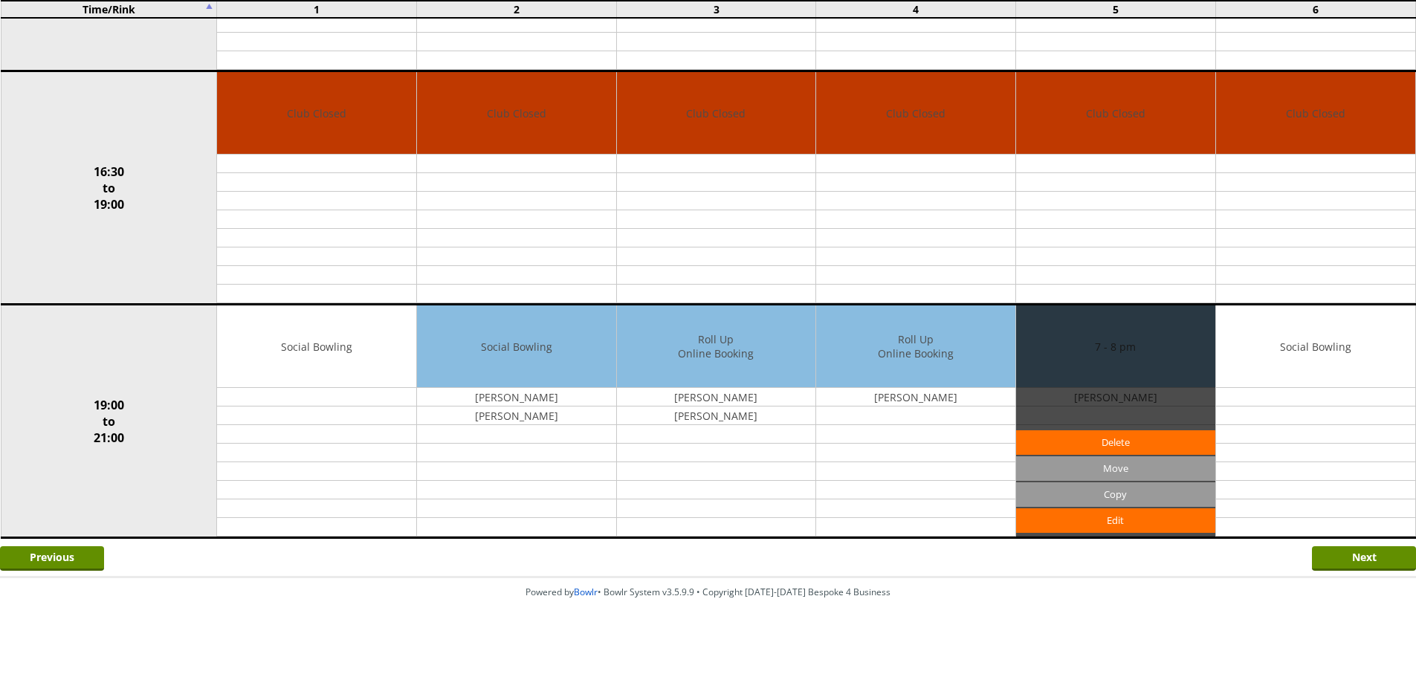
scroll to position [1064, 0]
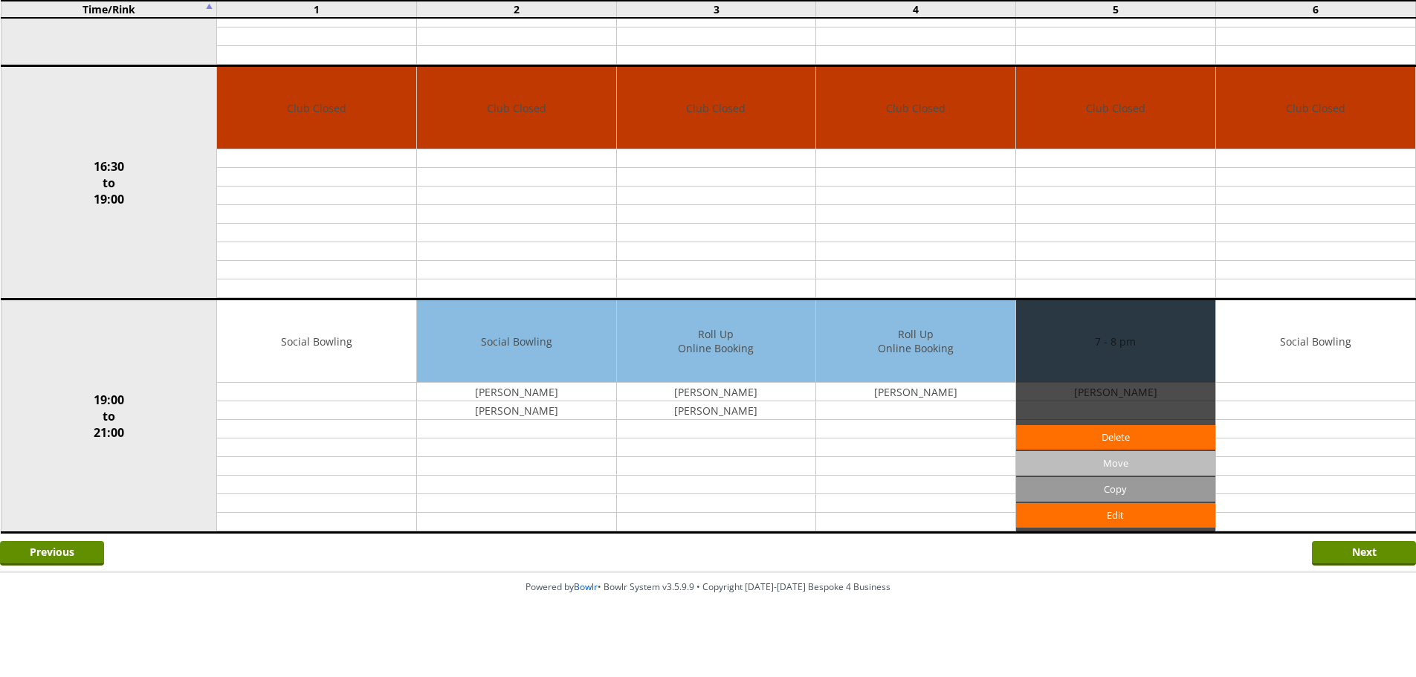
click at [1114, 462] on input "Move" at bounding box center [1115, 463] width 199 height 25
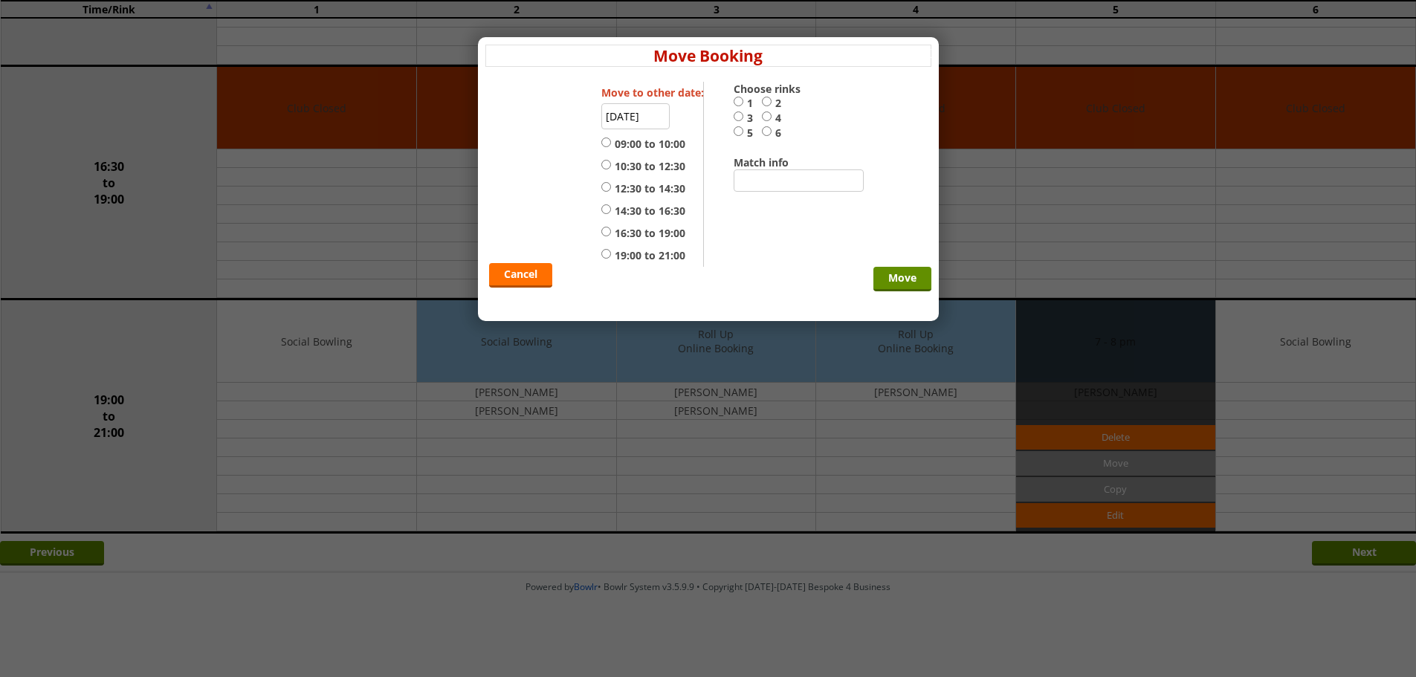
click at [642, 254] on label "19:00 to 21:00" at bounding box center [643, 255] width 84 height 15
click at [611, 254] on input "19:00 to 21:00" at bounding box center [606, 253] width 10 height 11
radio input "true"
click at [740, 101] on input "1" at bounding box center [739, 101] width 10 height 11
radio input "true"
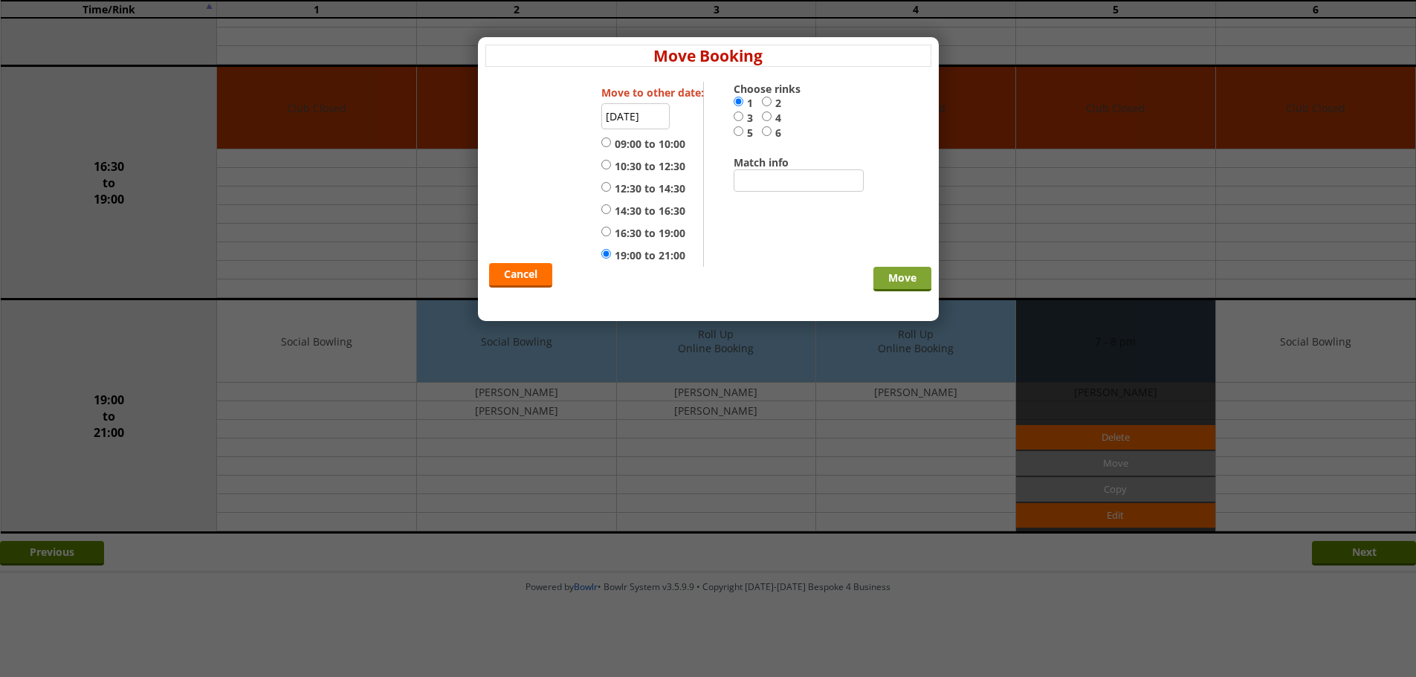
click at [877, 271] on input "Move" at bounding box center [903, 279] width 58 height 25
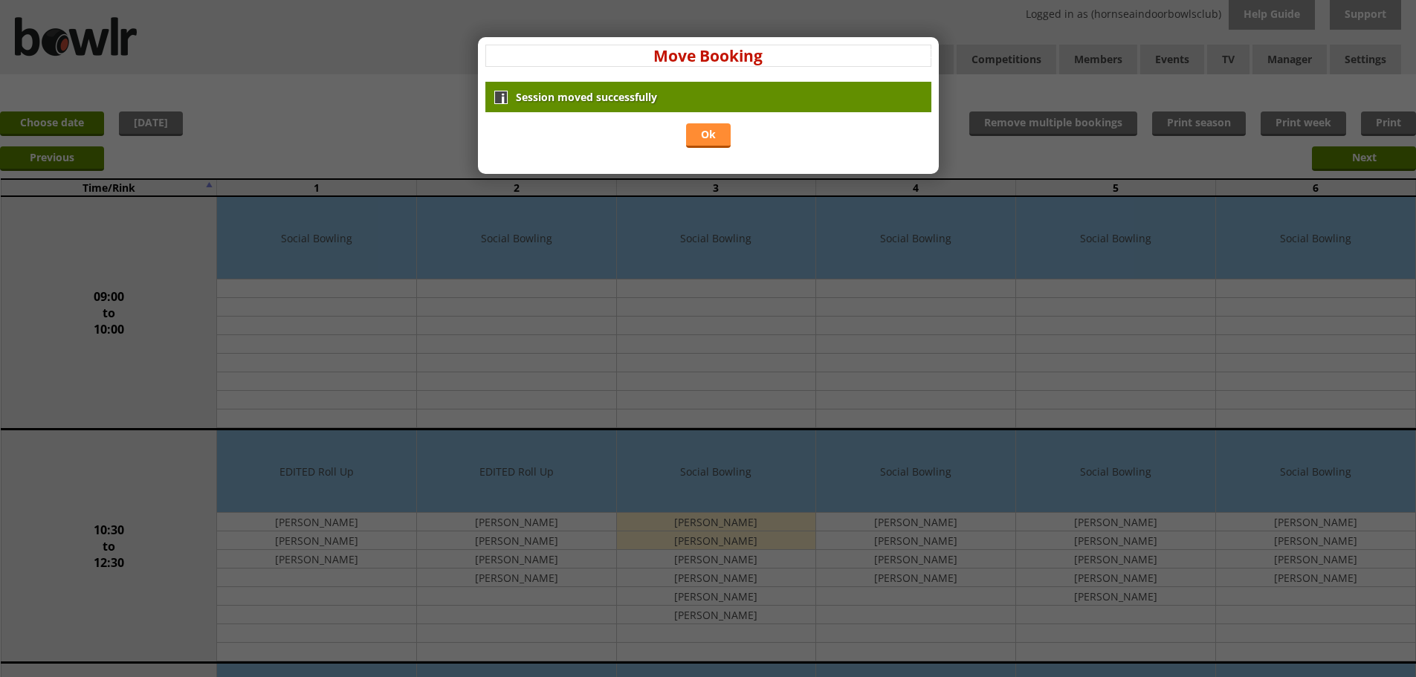
click at [706, 141] on link "Ok" at bounding box center [708, 135] width 45 height 25
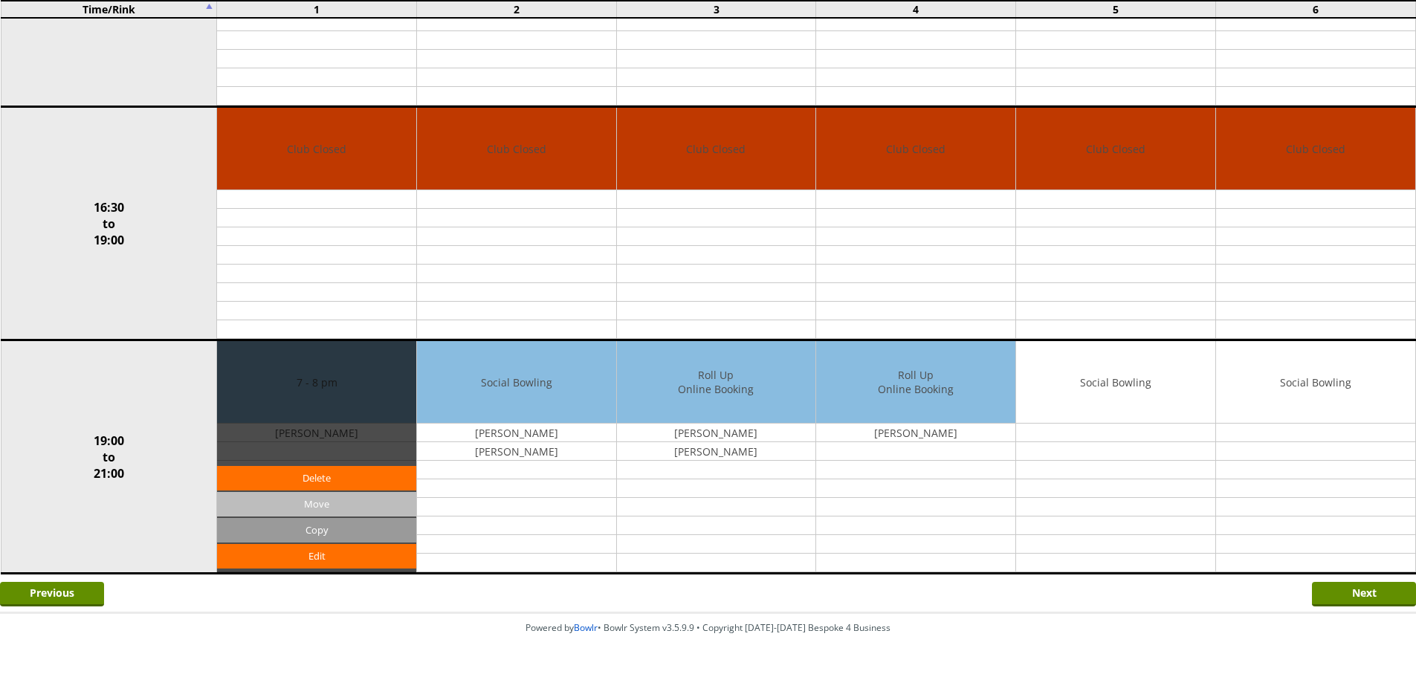
scroll to position [1064, 0]
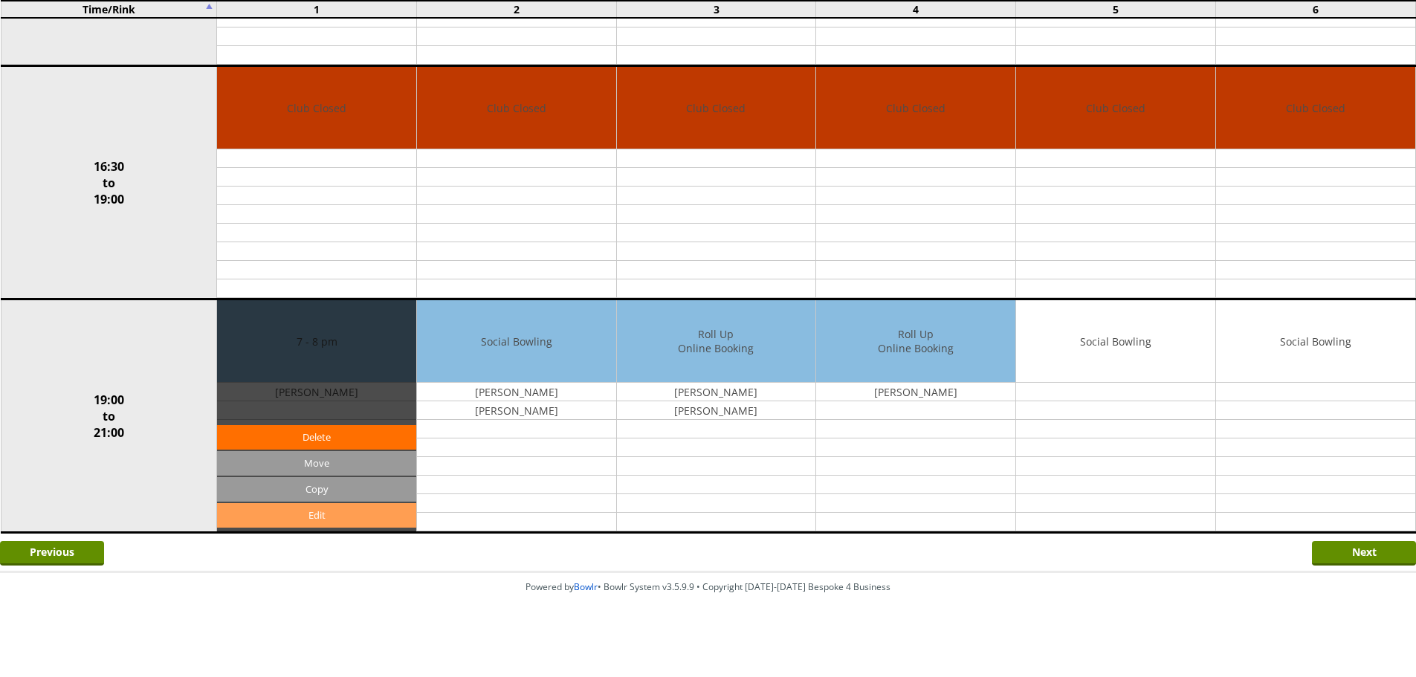
click at [349, 512] on link "Edit" at bounding box center [316, 515] width 199 height 25
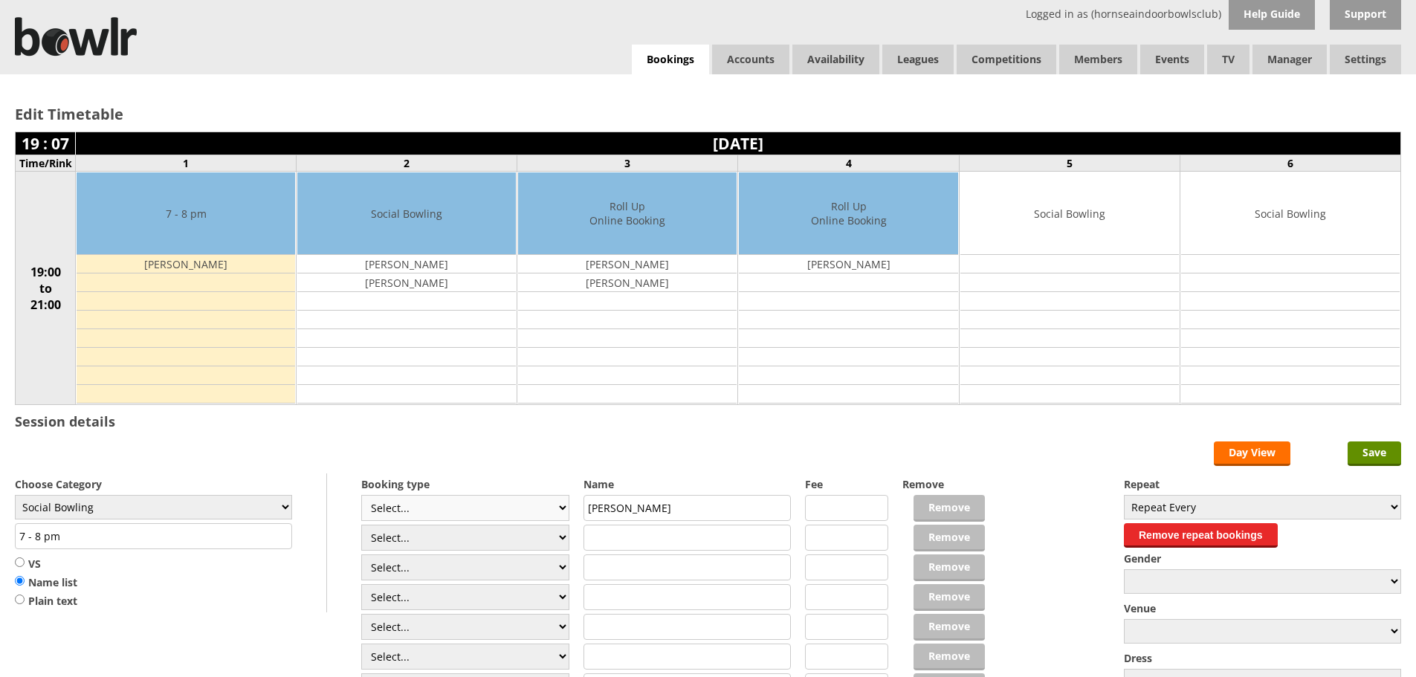
click at [391, 503] on select "Select... Club Competition (Member) Club Competition (Visitor) National (Member…" at bounding box center [465, 508] width 208 height 26
select select "1_54"
click at [361, 495] on select "Select... Club Competition (Member) Club Competition (Visitor) National (Member…" at bounding box center [465, 508] width 208 height 26
type input "Social Bowling"
type input "3.0000"
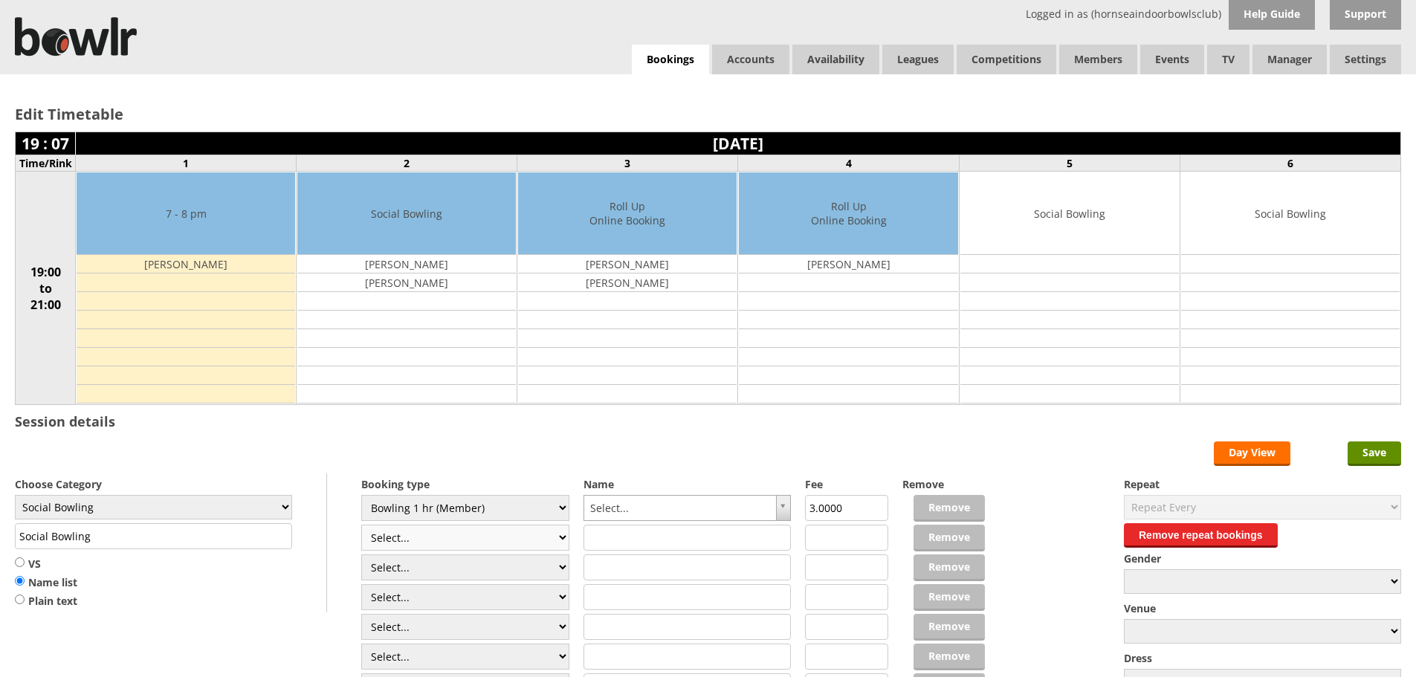
click at [396, 531] on select "Select... Club Competition (Member) Club Competition (Visitor) National (Member…" at bounding box center [465, 538] width 208 height 26
select select "1_54"
click at [361, 525] on select "Select... Club Competition (Member) Club Competition (Visitor) National (Member…" at bounding box center [465, 538] width 208 height 26
type input "3.0000"
click at [398, 559] on select "Select... Club Competition (Member) Club Competition (Visitor) National (Member…" at bounding box center [465, 568] width 208 height 26
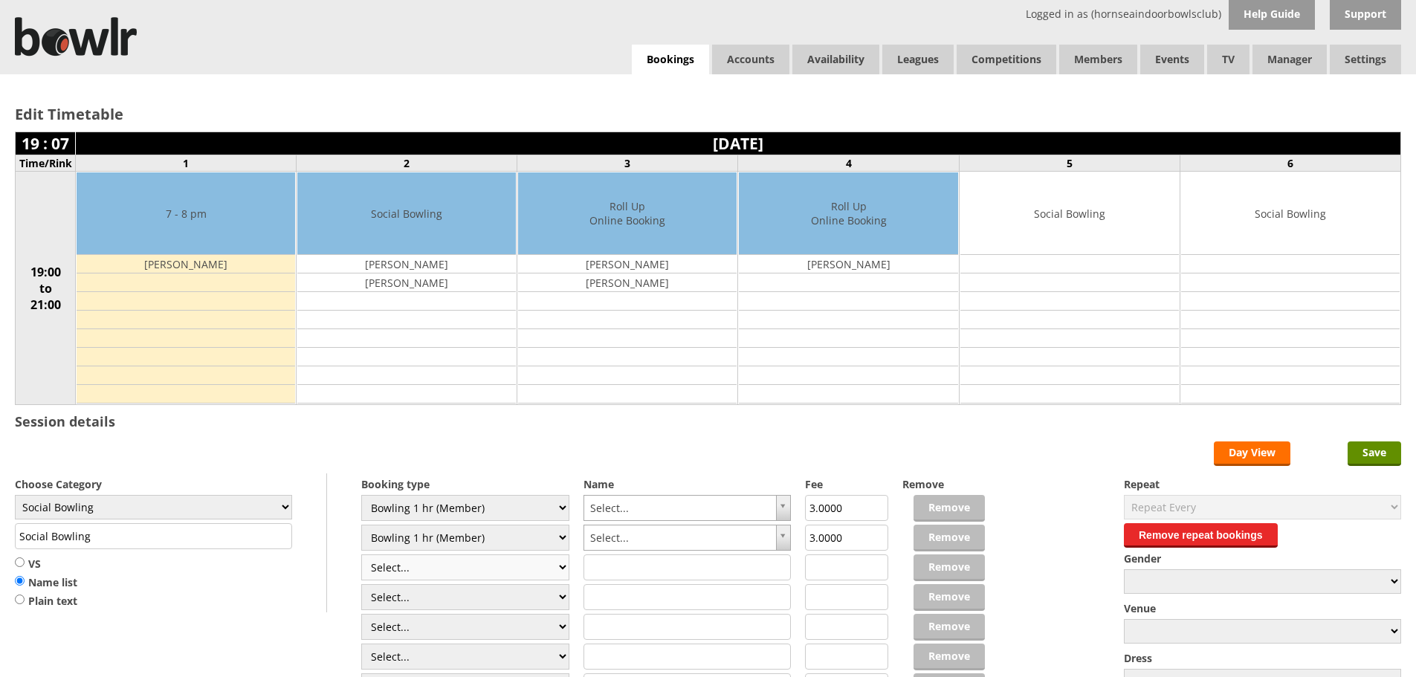
select select "1_54"
click at [361, 555] on select "Select... Club Competition (Member) Club Competition (Visitor) National (Member…" at bounding box center [465, 568] width 208 height 26
type input "3.0000"
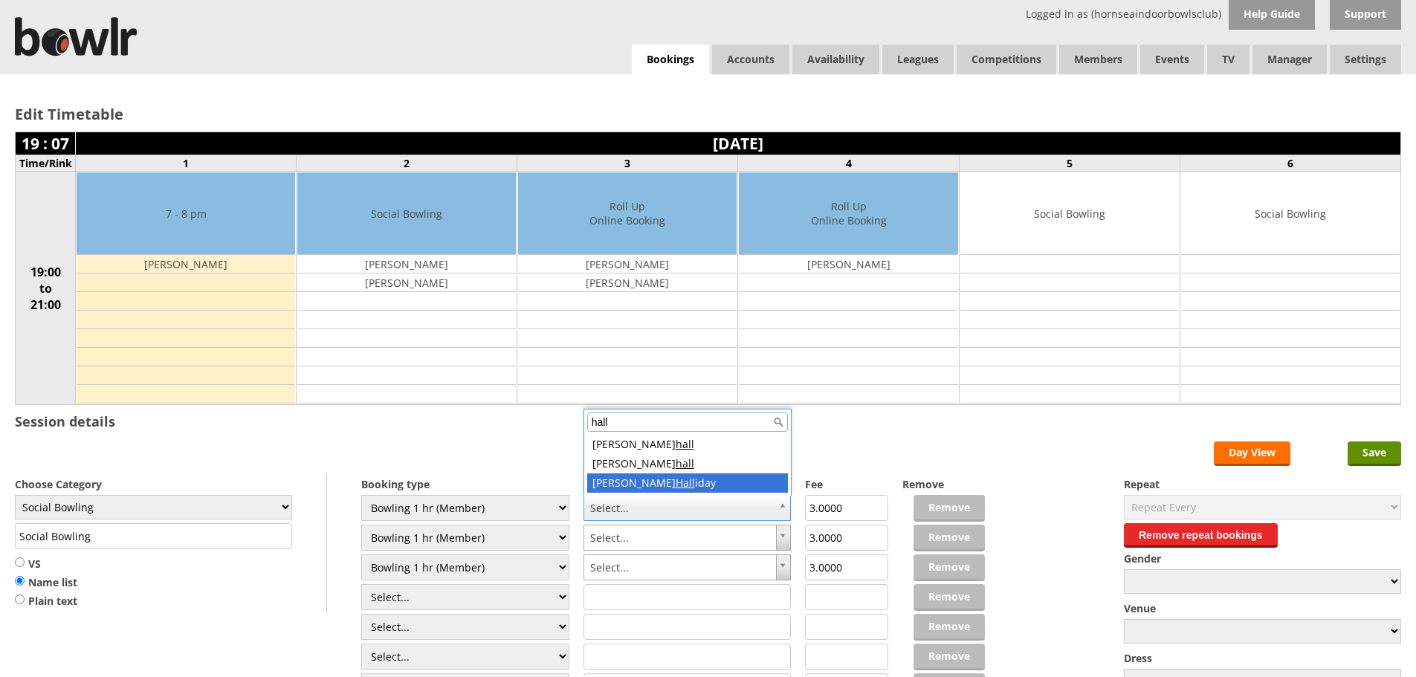
type input "hall"
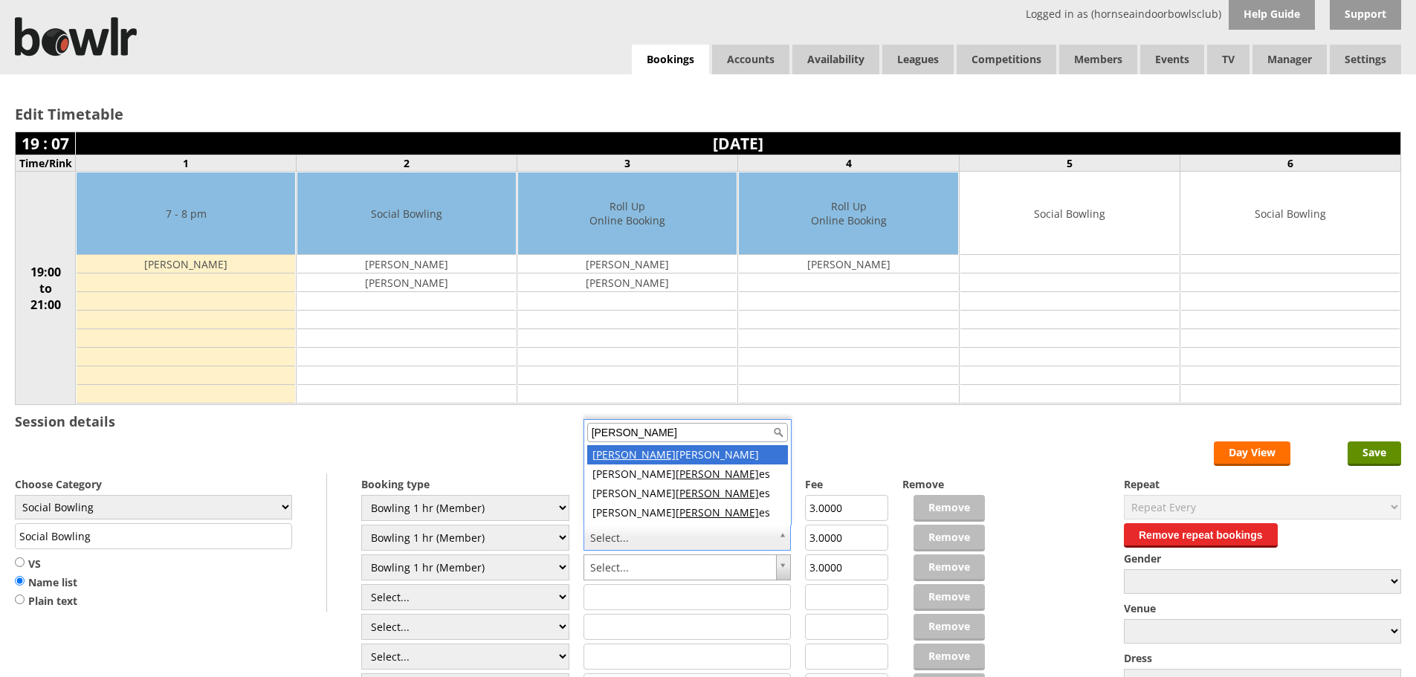
type input "jon"
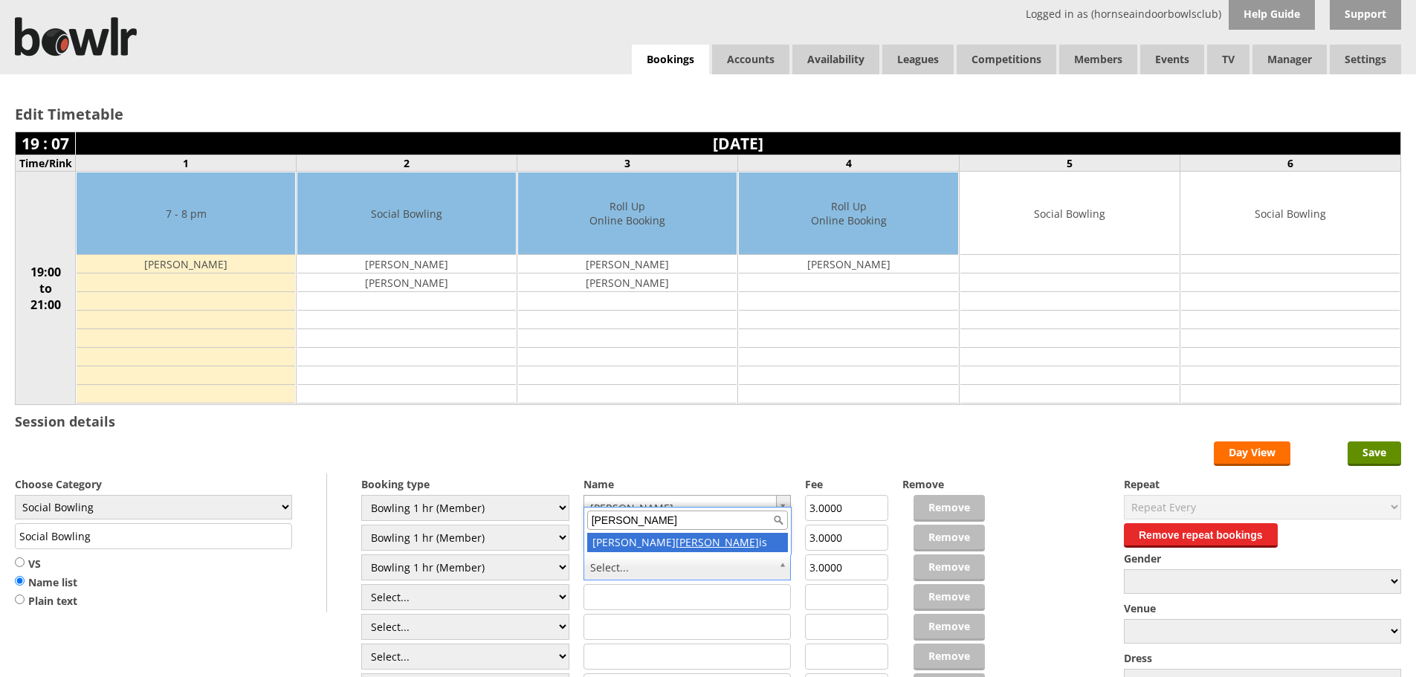
type input "curt"
click at [1360, 459] on input "Save" at bounding box center [1375, 454] width 54 height 25
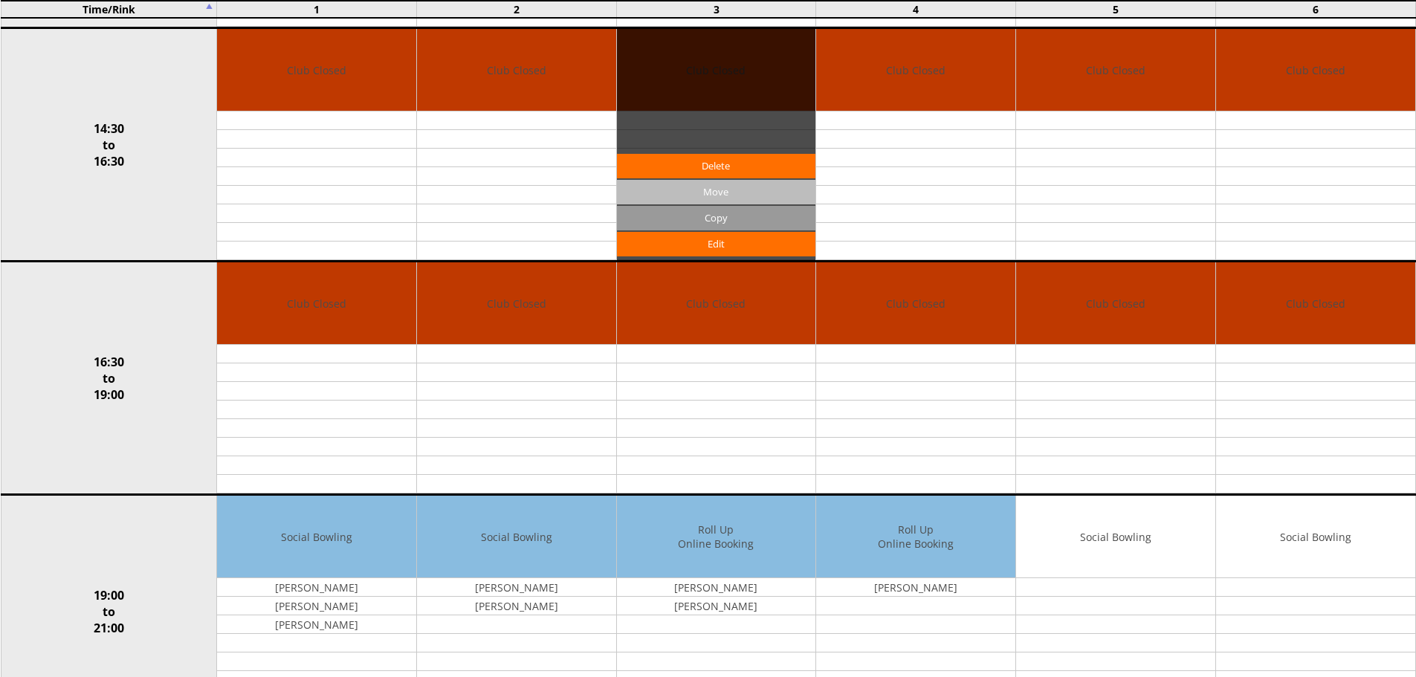
scroll to position [892, 0]
